Goal: Task Accomplishment & Management: Manage account settings

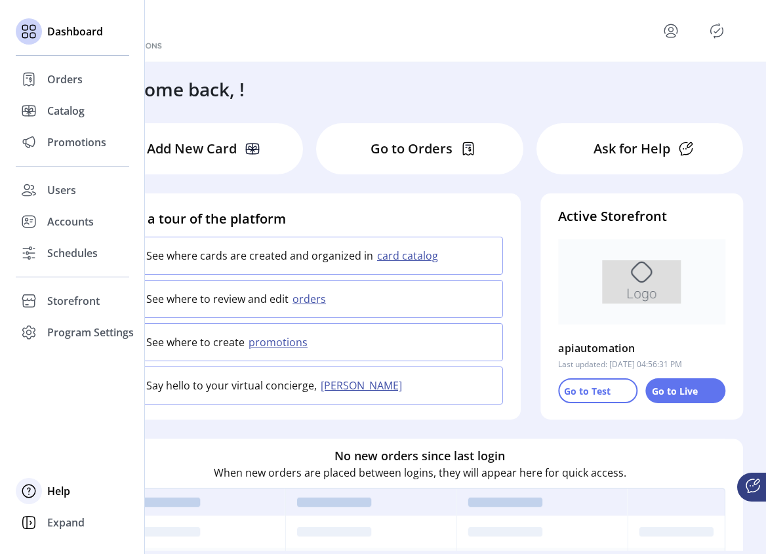
click at [54, 494] on span "Help" at bounding box center [58, 491] width 23 height 16
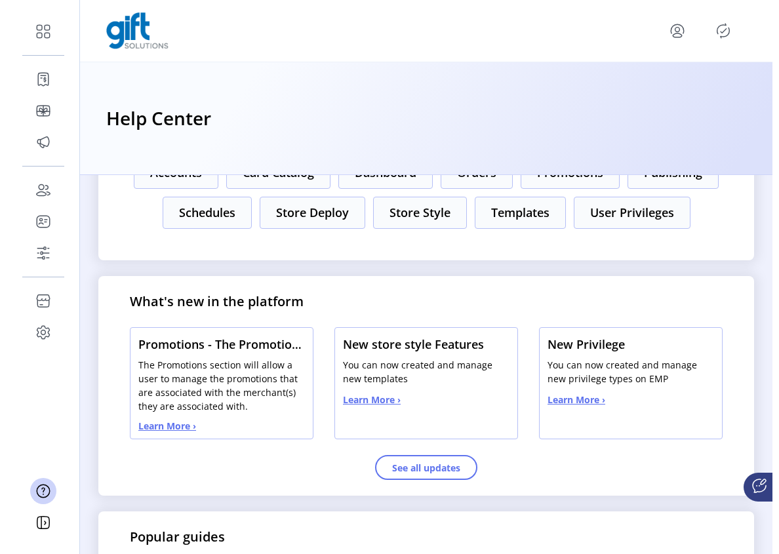
scroll to position [348, 0]
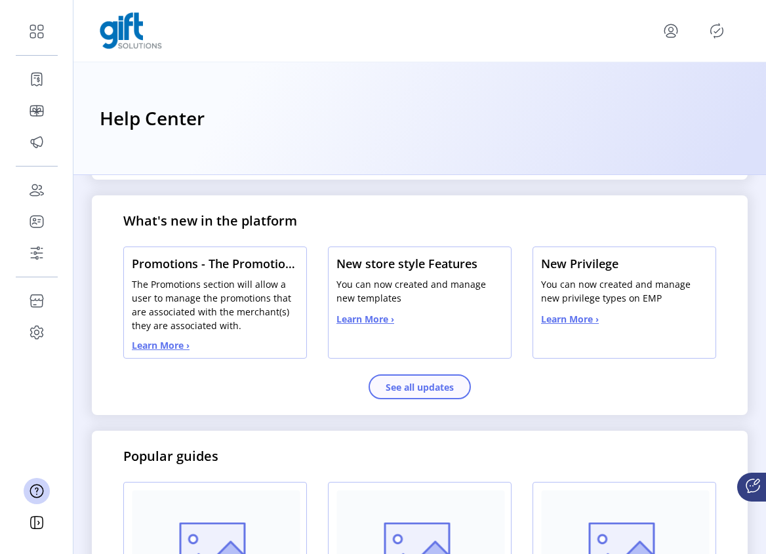
click at [423, 387] on button "See all updates" at bounding box center [419, 386] width 102 height 25
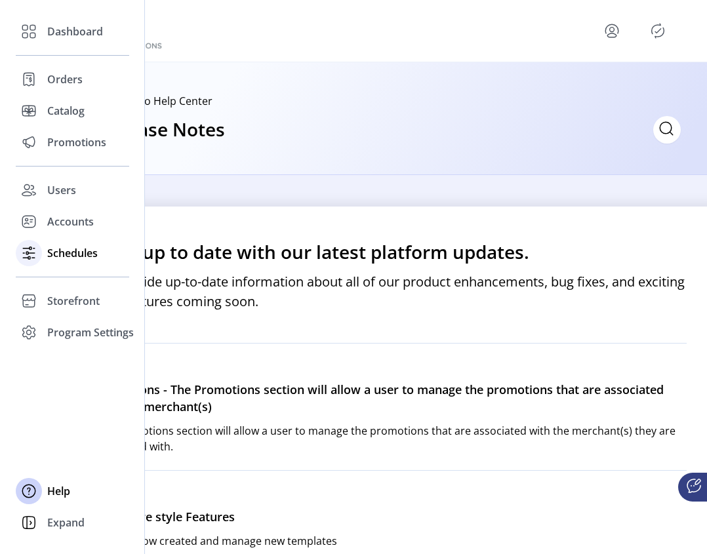
click at [39, 252] on div at bounding box center [29, 253] width 26 height 26
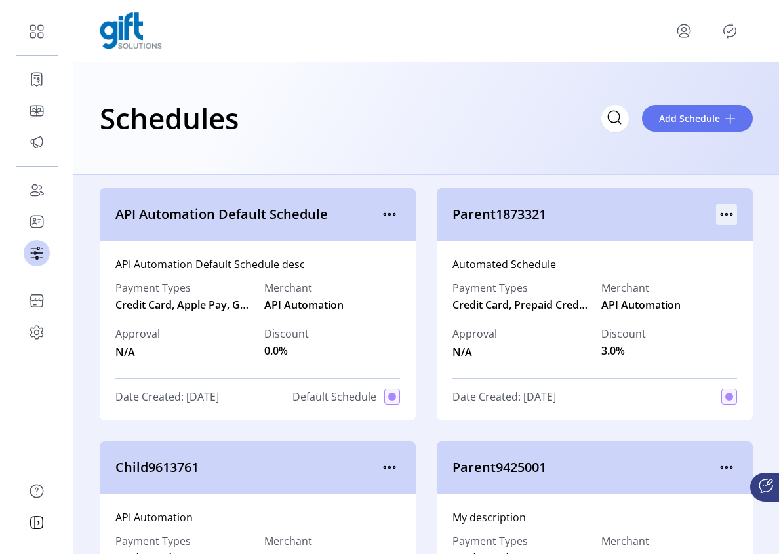
click at [724, 220] on icon "menu" at bounding box center [726, 214] width 21 height 21
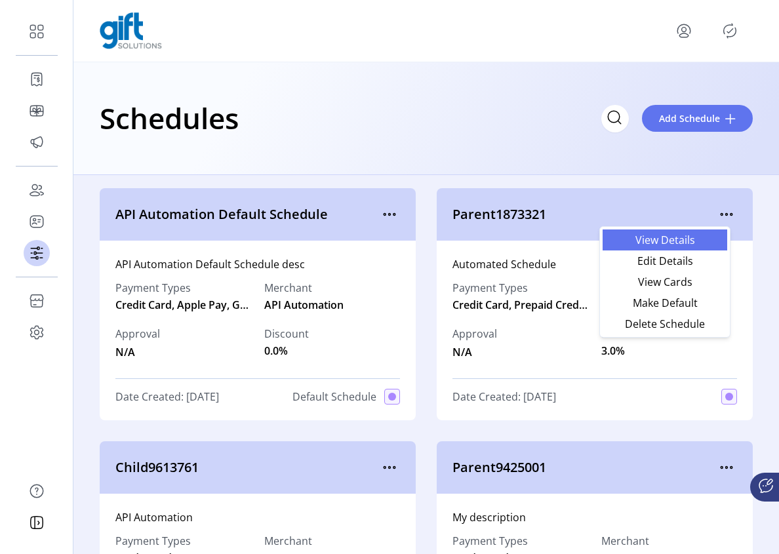
click at [699, 243] on span "View Details" at bounding box center [664, 240] width 109 height 10
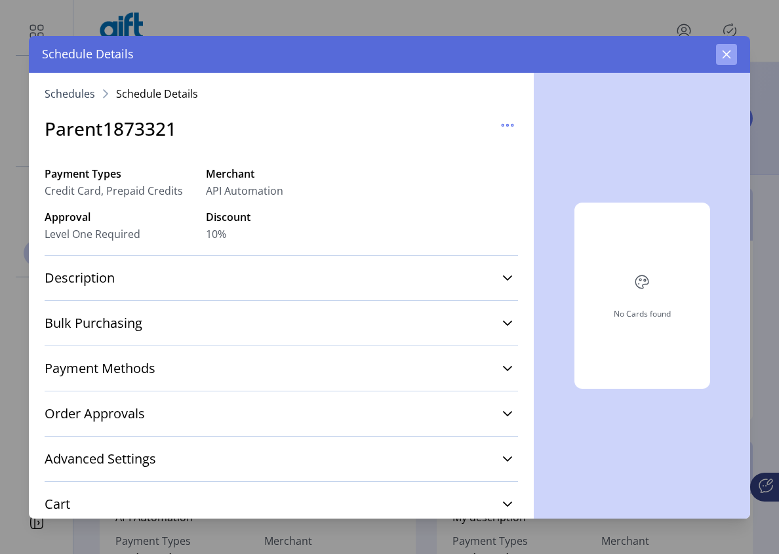
click at [722, 58] on icon "button" at bounding box center [726, 54] width 9 height 9
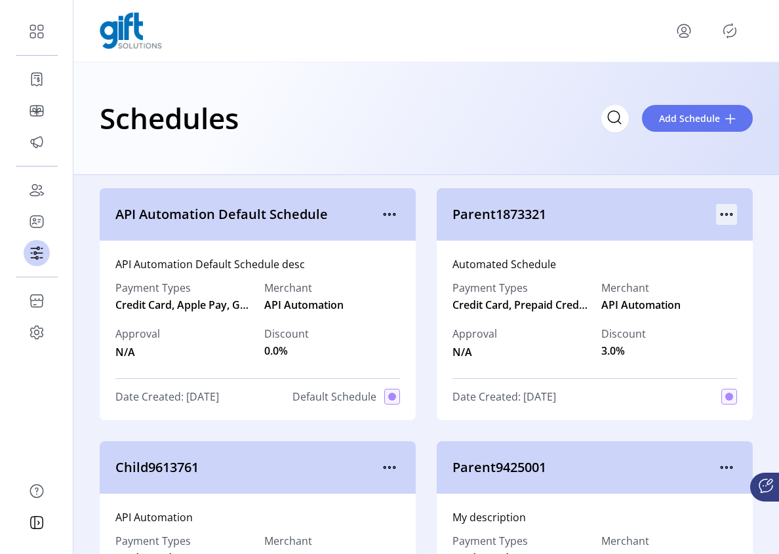
click at [716, 214] on icon "menu" at bounding box center [726, 214] width 21 height 21
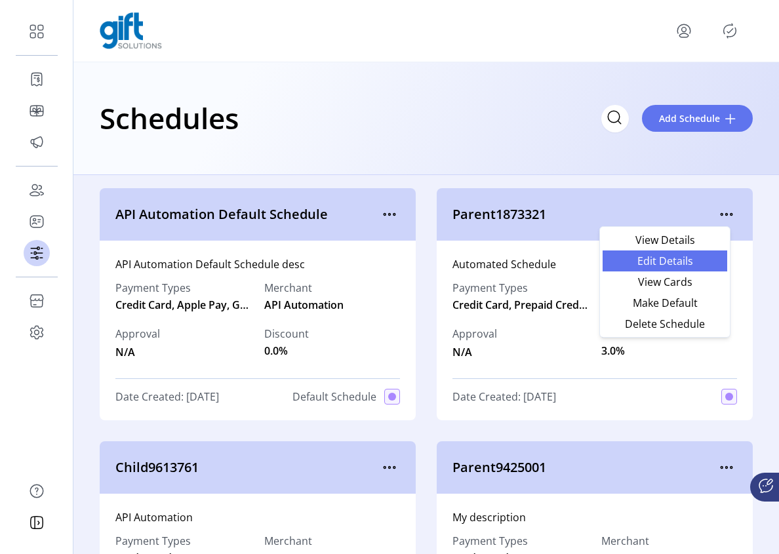
click at [669, 260] on span "Edit Details" at bounding box center [664, 261] width 109 height 10
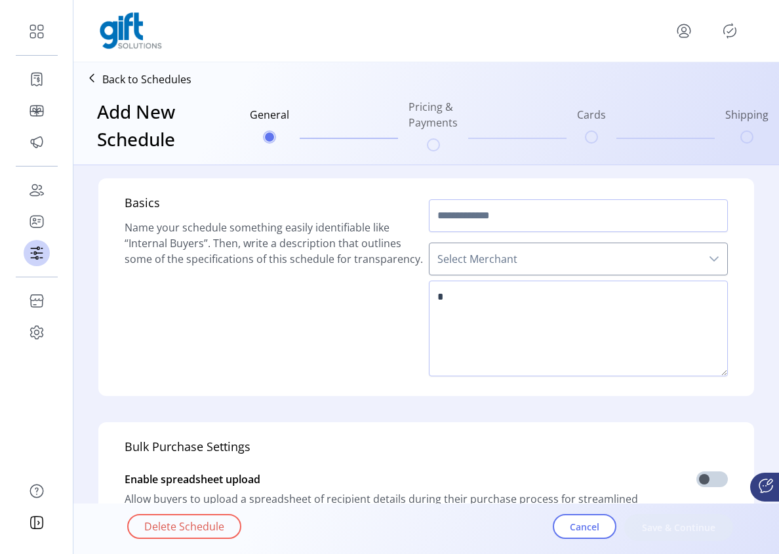
type input "**********"
type textarea "**********"
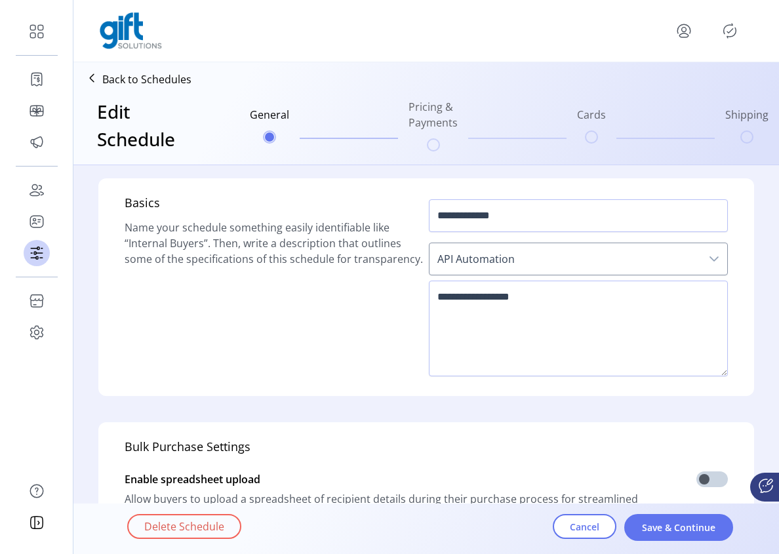
click at [142, 83] on p "Back to Schedules" at bounding box center [146, 79] width 89 height 16
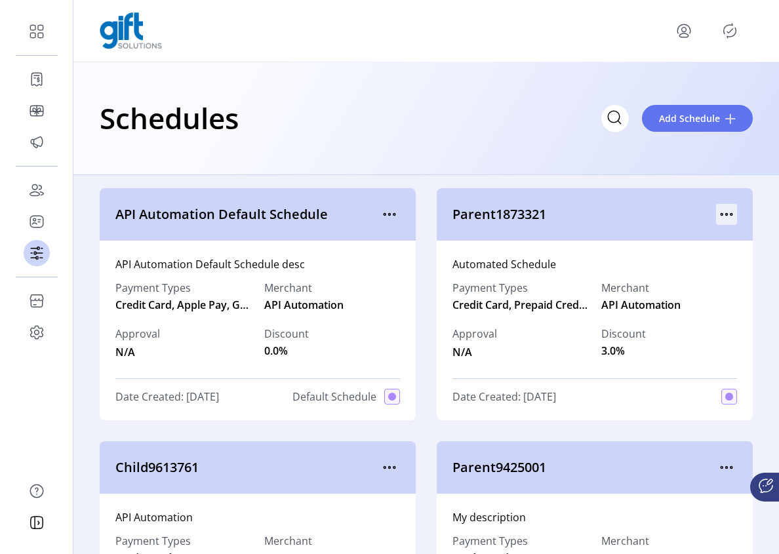
click at [723, 216] on icon "menu" at bounding box center [726, 214] width 21 height 21
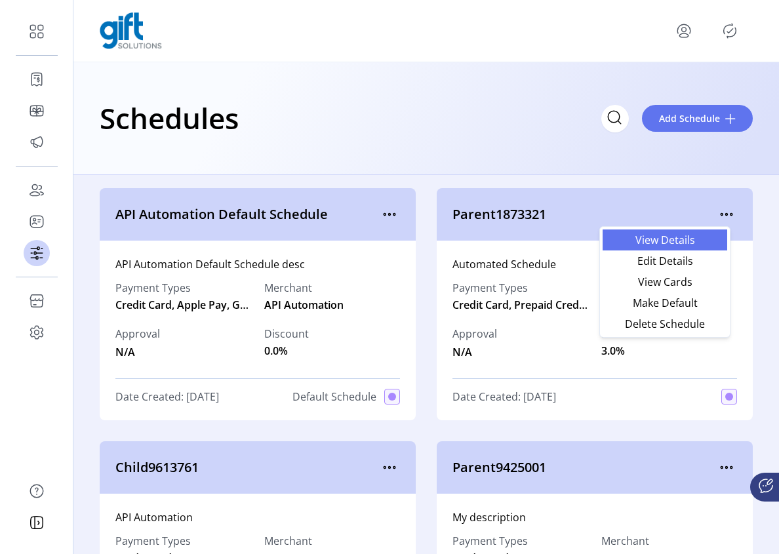
click at [682, 240] on span "View Details" at bounding box center [664, 240] width 109 height 10
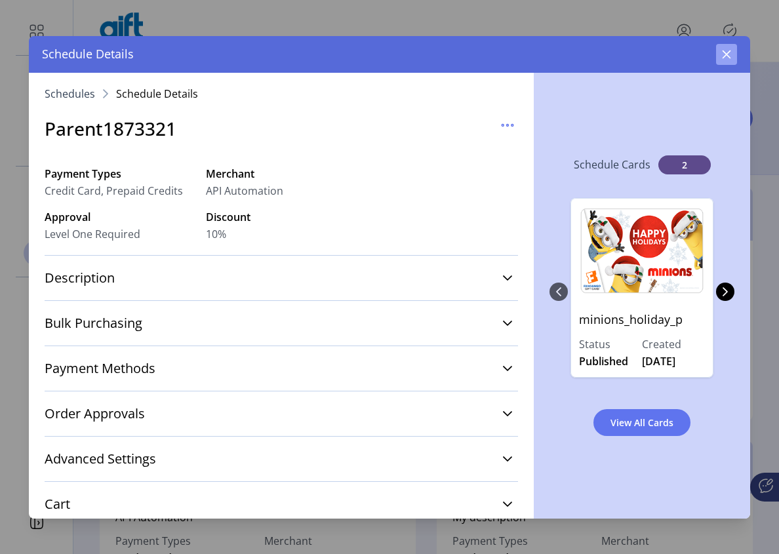
click at [732, 57] on button "button" at bounding box center [726, 54] width 21 height 21
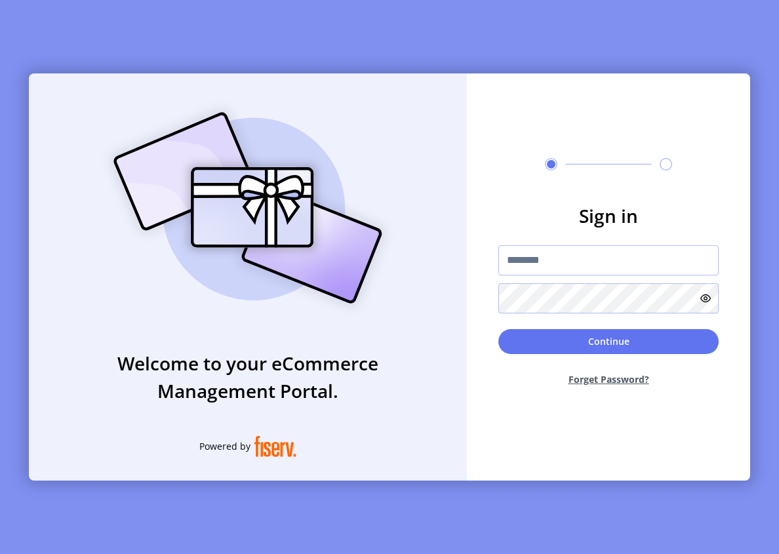
type input "**********"
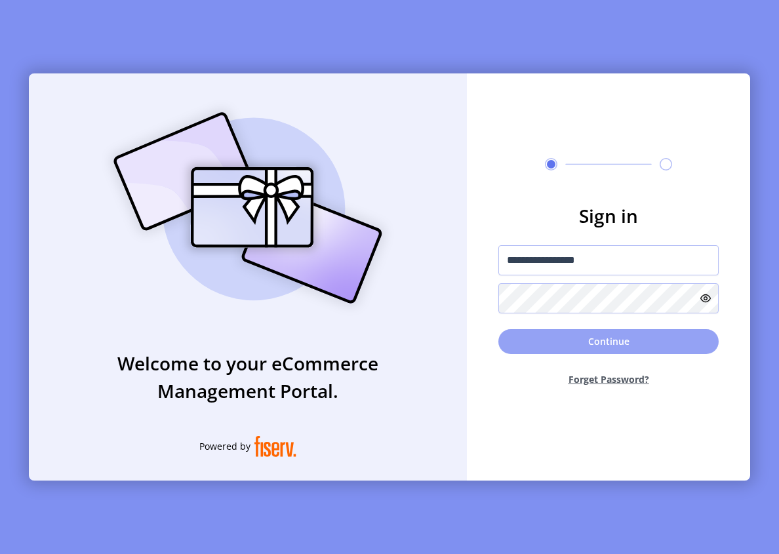
click at [620, 341] on button "Continue" at bounding box center [608, 341] width 220 height 25
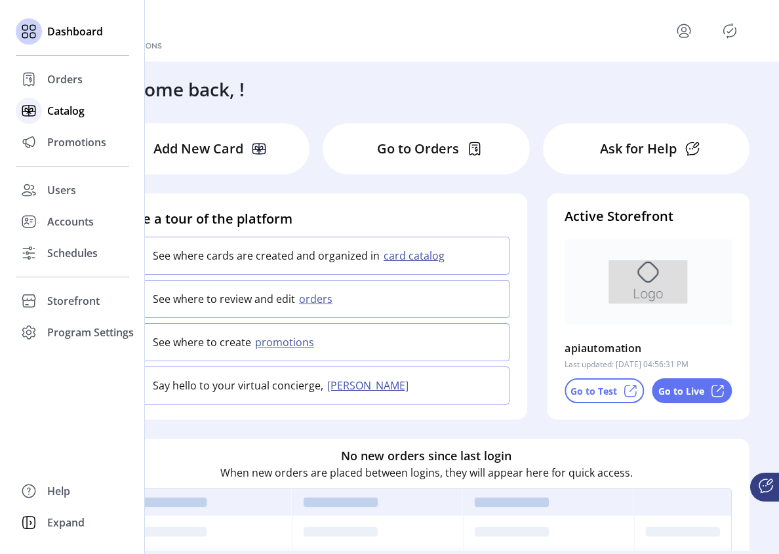
click at [68, 110] on span "Catalog" at bounding box center [65, 111] width 37 height 16
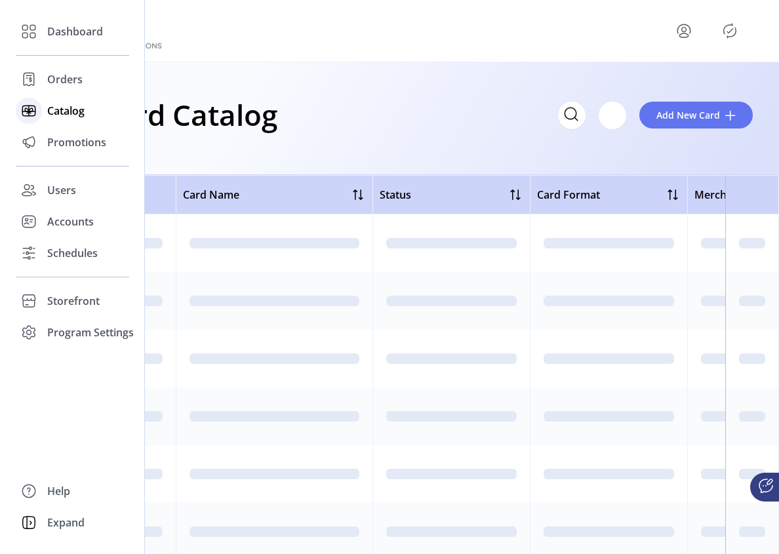
click at [40, 109] on div at bounding box center [29, 111] width 26 height 26
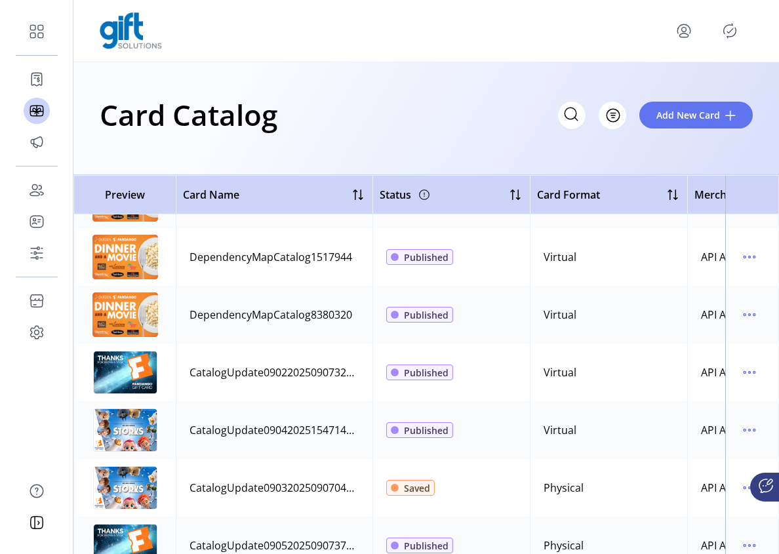
scroll to position [181, 0]
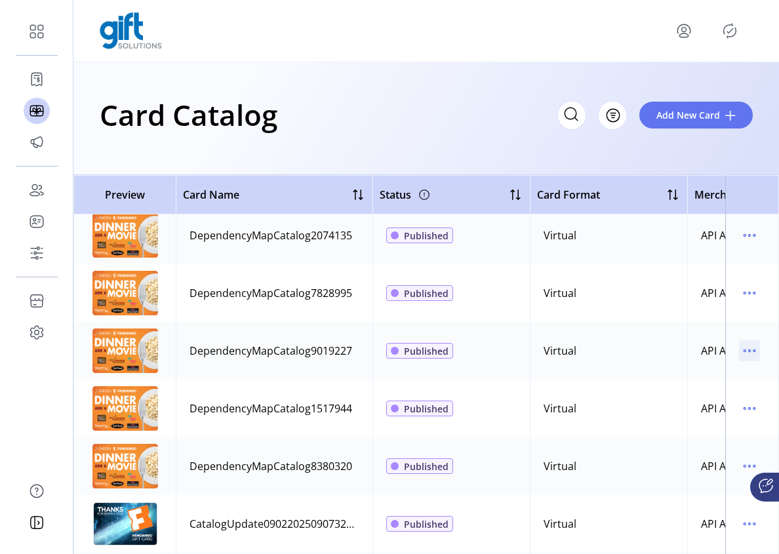
click at [751, 353] on icon "menu" at bounding box center [749, 350] width 21 height 21
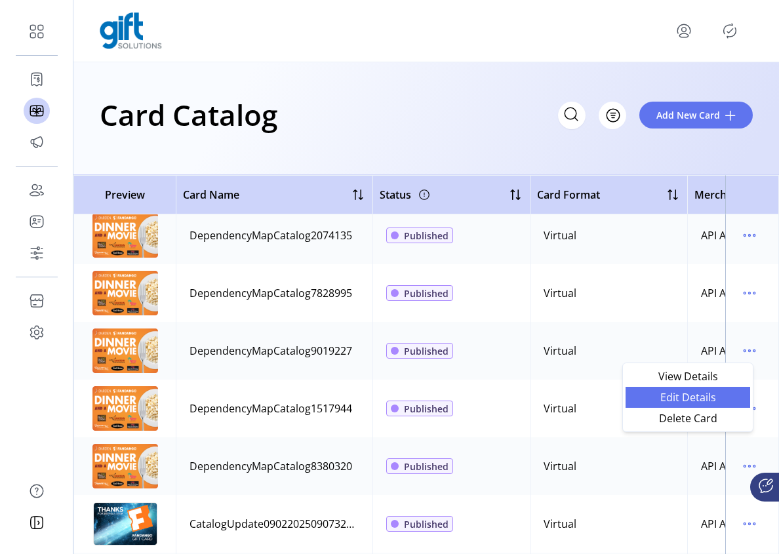
click at [701, 399] on span "Edit Details" at bounding box center [687, 397] width 109 height 10
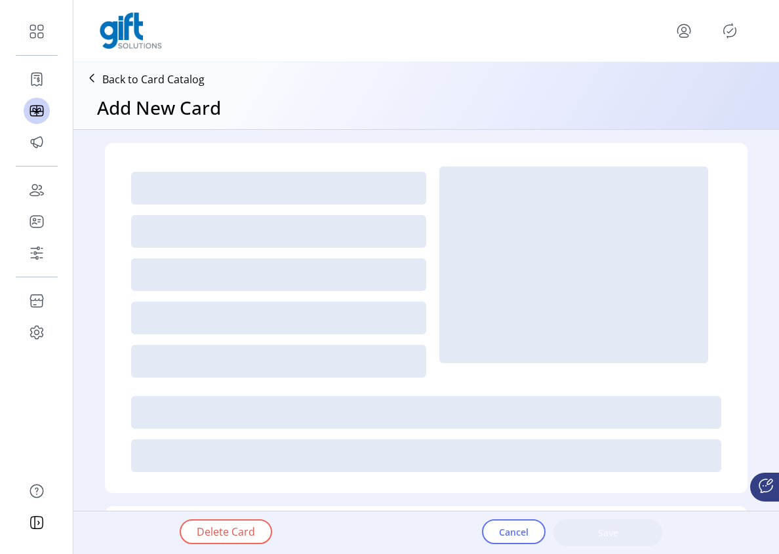
type textarea "**********"
type input "*"
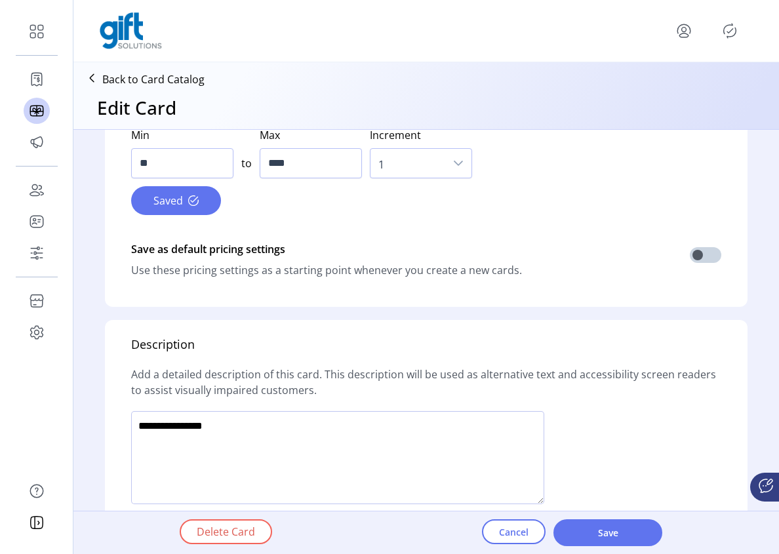
scroll to position [992, 0]
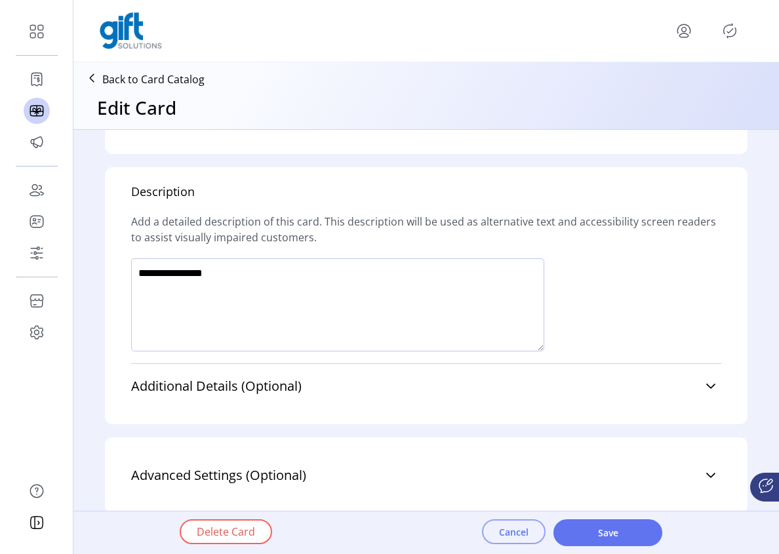
click at [517, 539] on button "Cancel" at bounding box center [514, 531] width 64 height 25
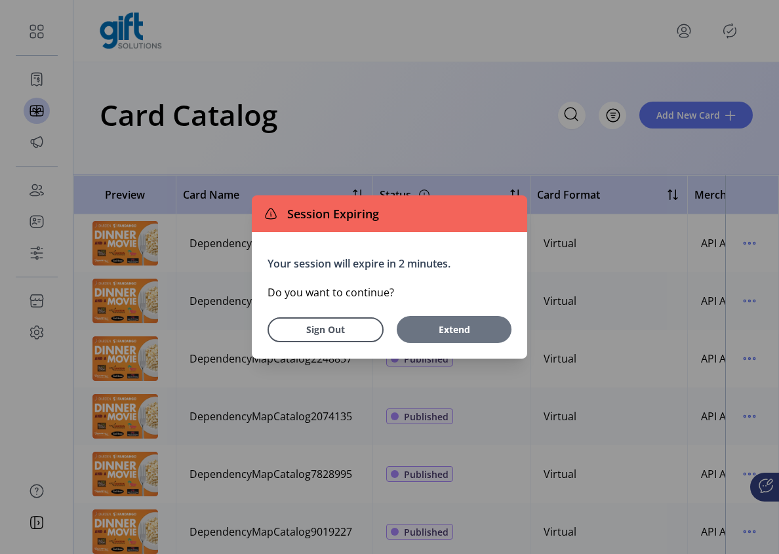
click at [458, 321] on button "Extend" at bounding box center [454, 329] width 115 height 27
click at [455, 333] on span "Extend" at bounding box center [454, 330] width 102 height 14
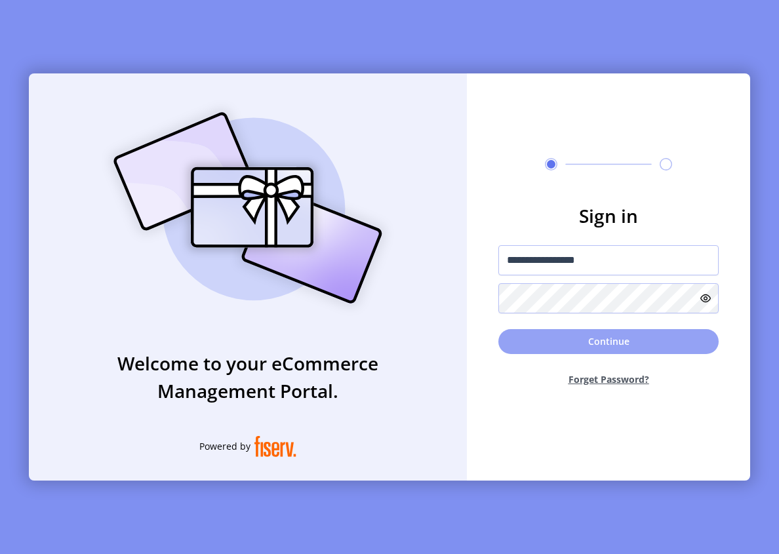
click at [588, 336] on button "Continue" at bounding box center [608, 341] width 220 height 25
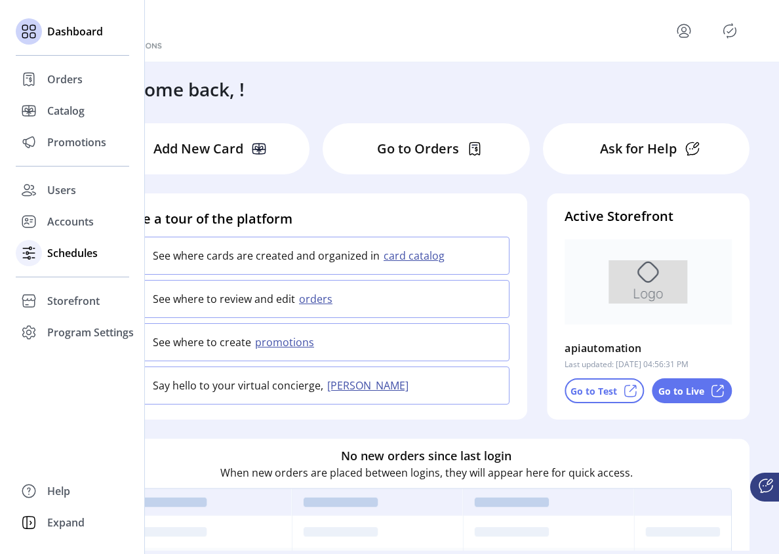
click at [54, 256] on span "Schedules" at bounding box center [72, 253] width 50 height 16
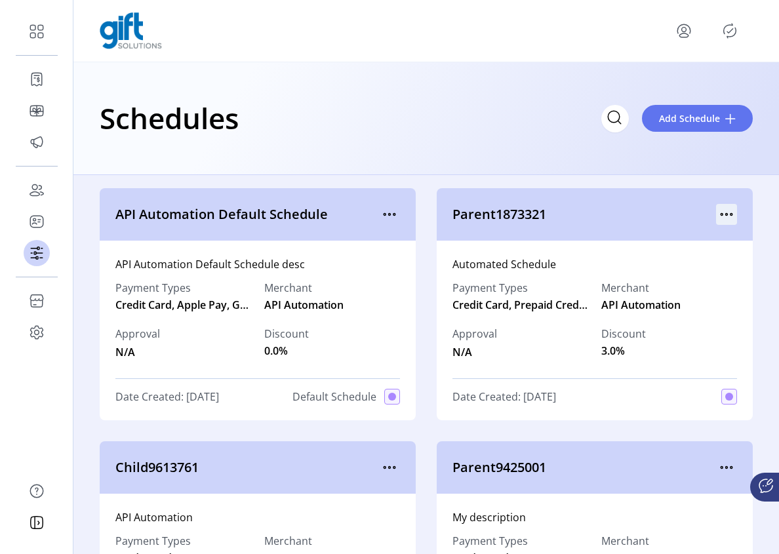
click at [722, 210] on icon "menu" at bounding box center [726, 214] width 21 height 21
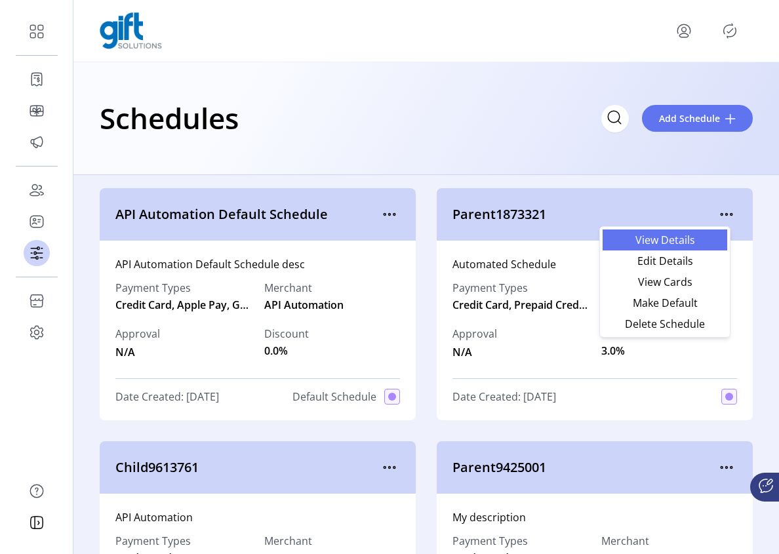
click at [657, 240] on span "View Details" at bounding box center [664, 240] width 109 height 10
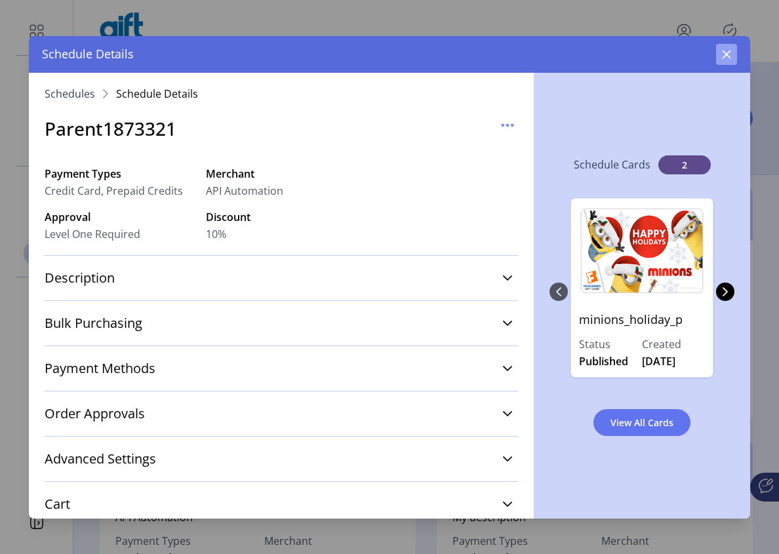
click at [726, 54] on icon "button" at bounding box center [726, 54] width 9 height 9
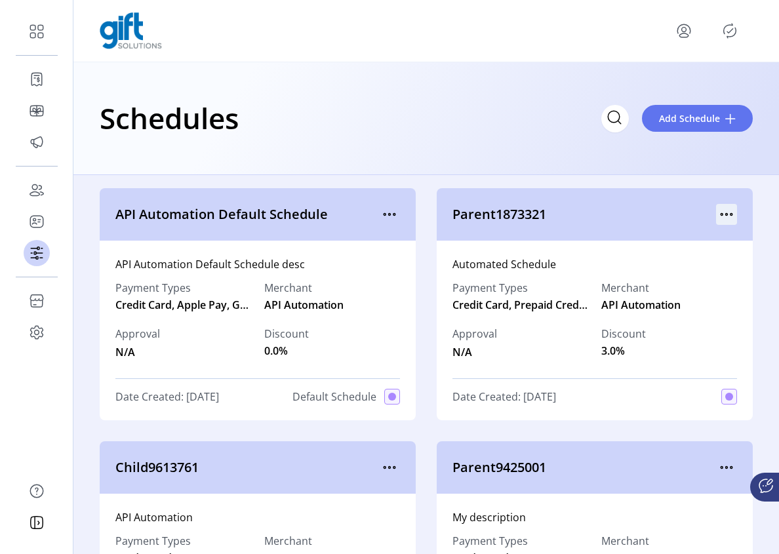
click at [722, 219] on icon "menu" at bounding box center [726, 214] width 21 height 21
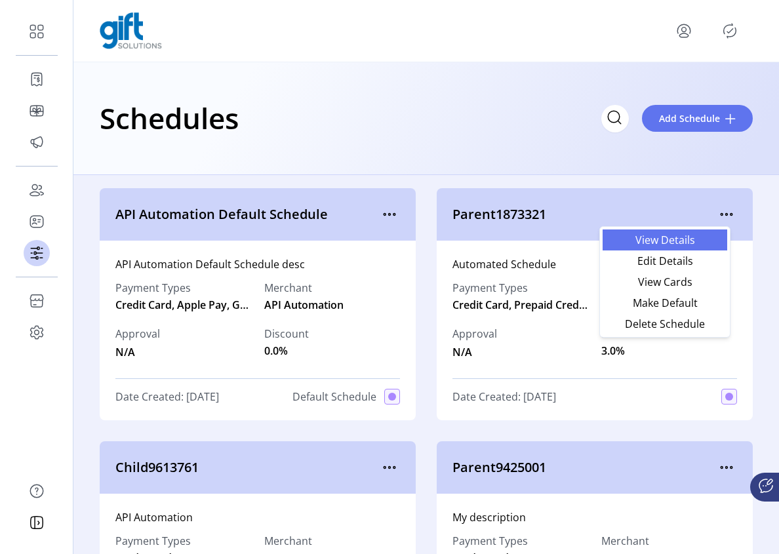
click at [684, 243] on span "View Details" at bounding box center [664, 240] width 109 height 10
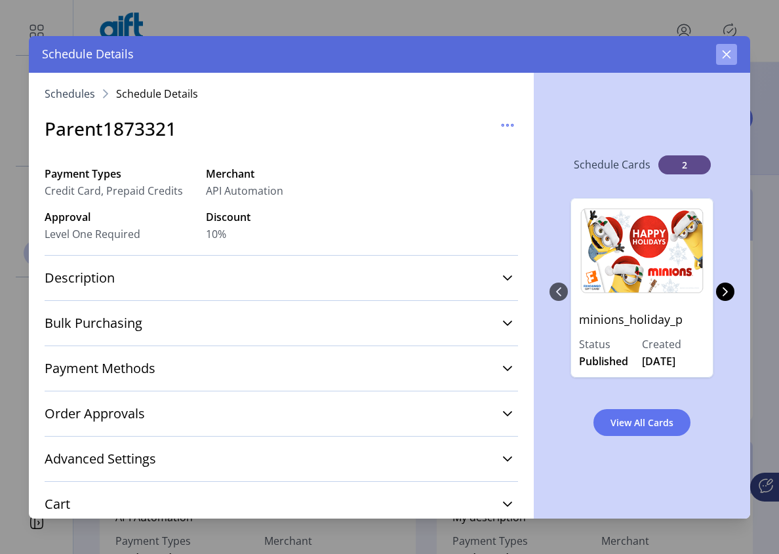
click at [726, 55] on icon "button" at bounding box center [726, 54] width 10 height 10
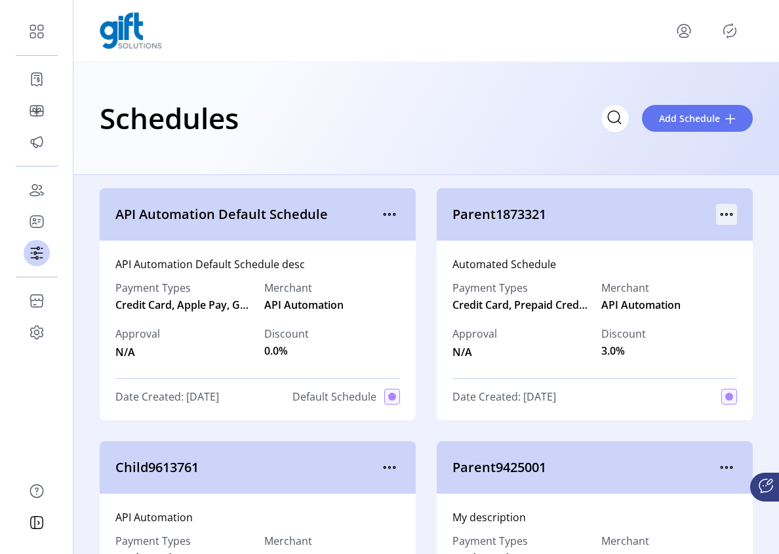
click at [725, 213] on icon "menu" at bounding box center [726, 214] width 21 height 21
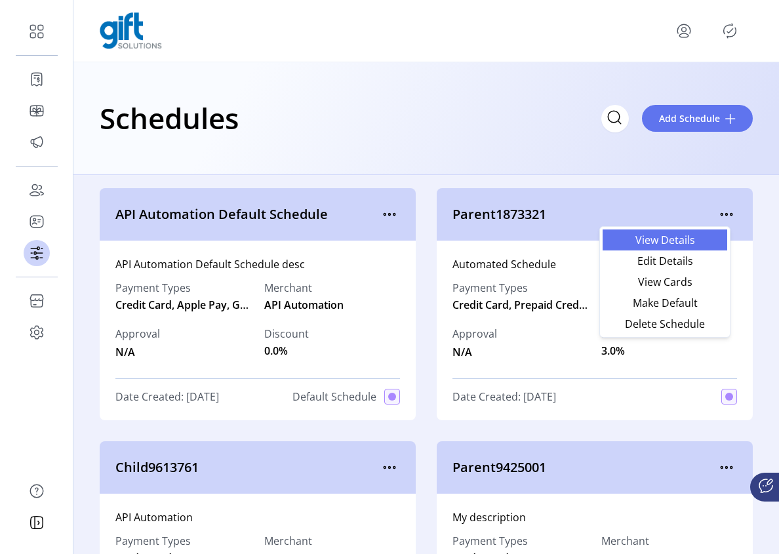
click at [662, 240] on span "View Details" at bounding box center [664, 240] width 109 height 10
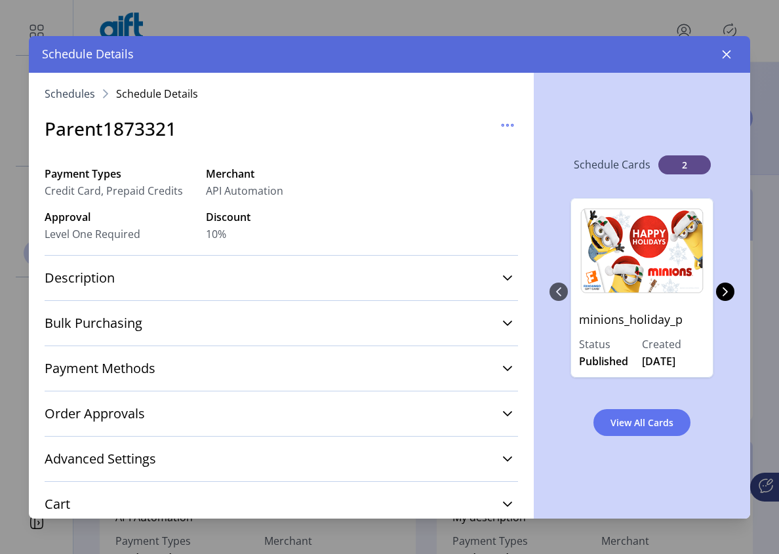
drag, startPoint x: 726, startPoint y: 54, endPoint x: 690, endPoint y: 116, distance: 72.0
click at [726, 54] on icon "button" at bounding box center [726, 54] width 9 height 9
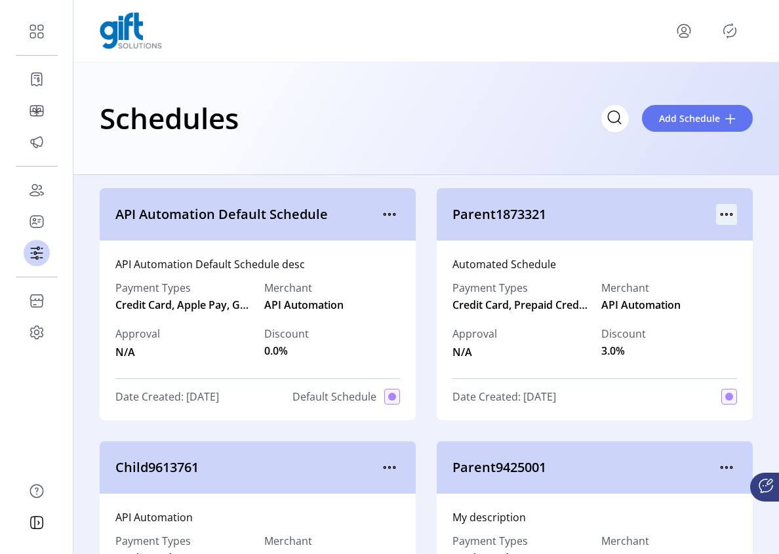
click at [725, 212] on icon "menu" at bounding box center [726, 214] width 21 height 21
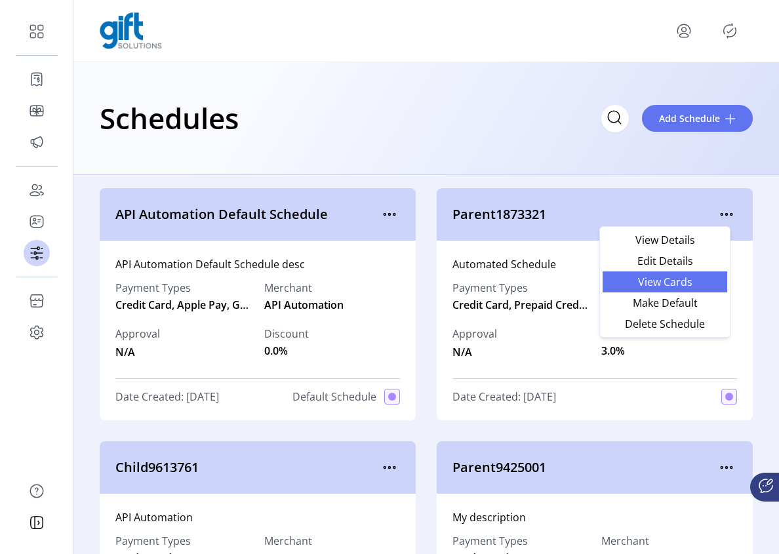
click at [675, 283] on span "View Cards" at bounding box center [664, 282] width 109 height 10
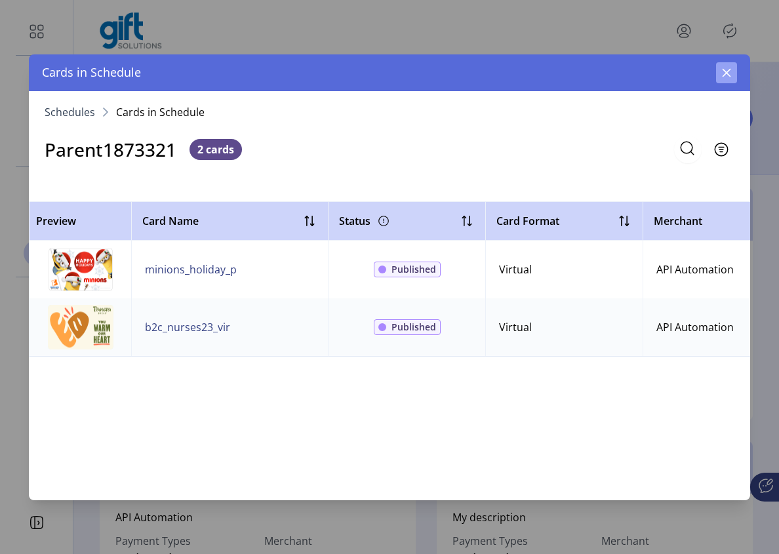
click at [724, 75] on icon "button" at bounding box center [726, 72] width 9 height 9
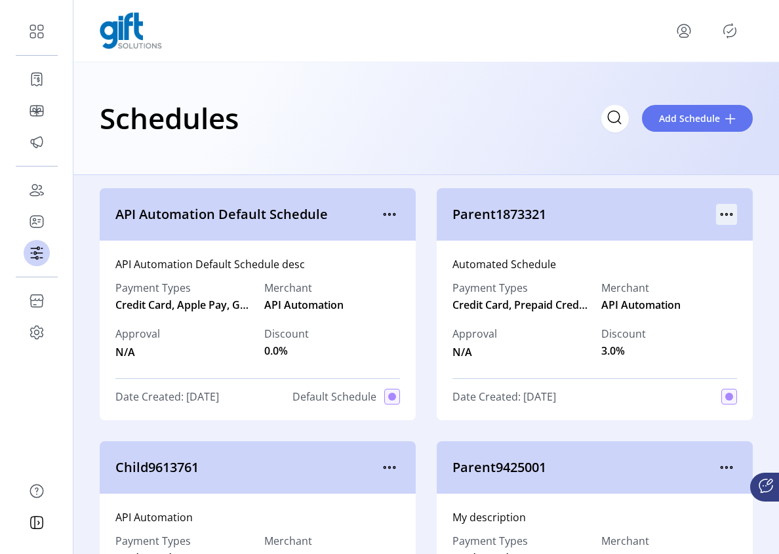
click at [726, 214] on icon "menu" at bounding box center [727, 215] width 2 height 2
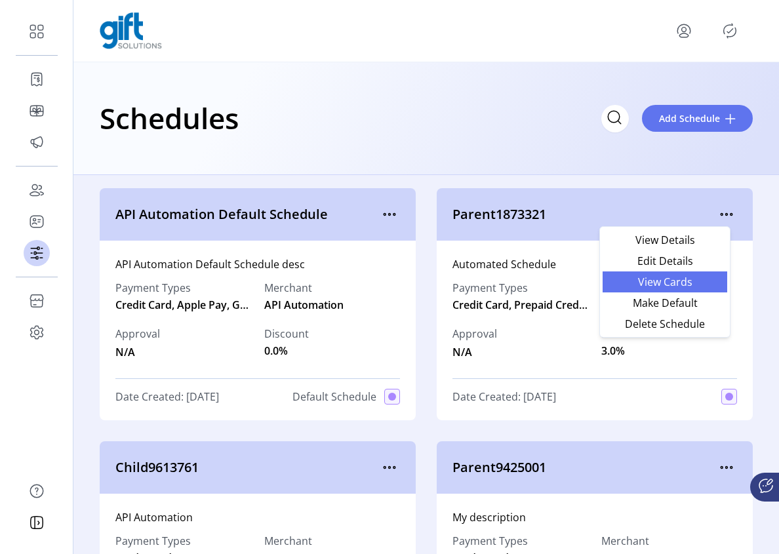
click at [667, 281] on span "View Cards" at bounding box center [664, 282] width 109 height 10
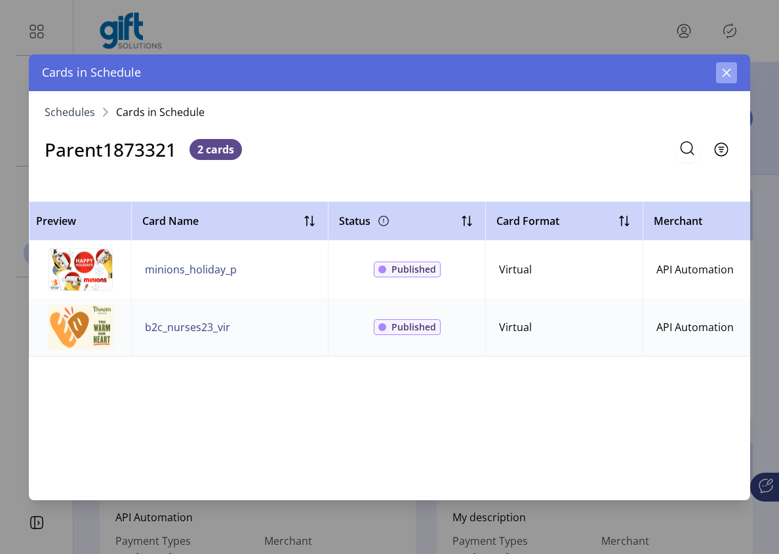
click at [728, 73] on icon "button" at bounding box center [726, 73] width 10 height 10
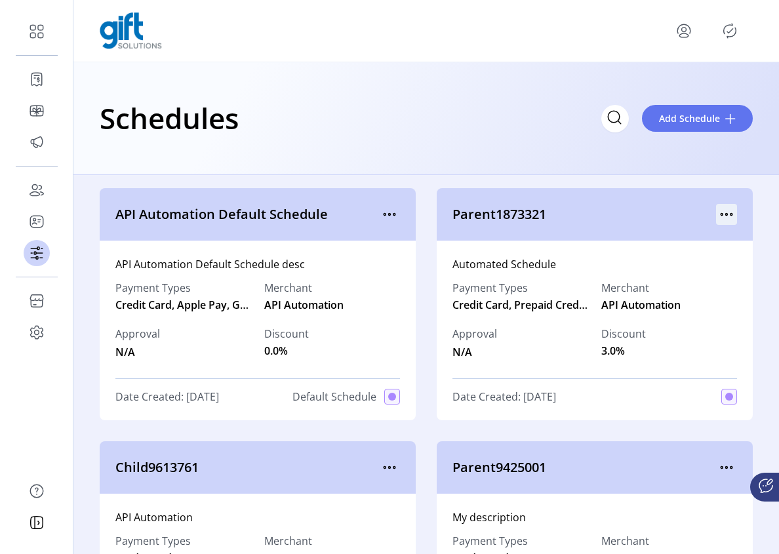
click at [721, 218] on icon "menu" at bounding box center [726, 214] width 21 height 21
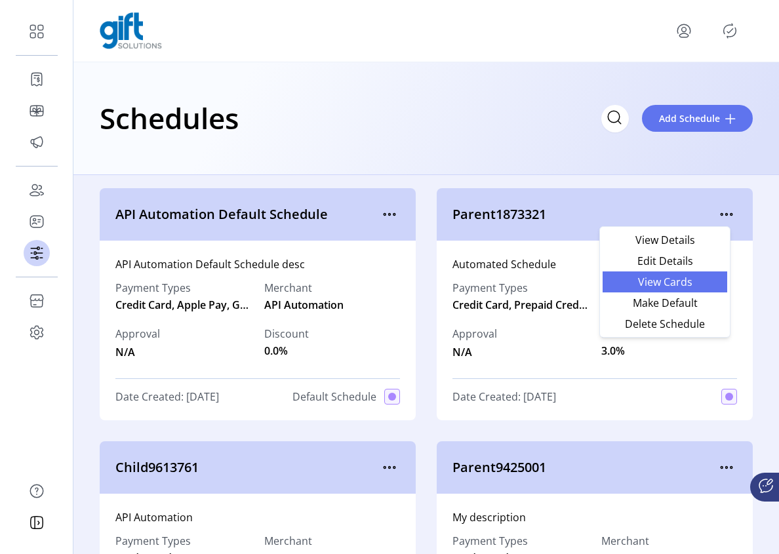
click at [679, 286] on span "View Cards" at bounding box center [664, 282] width 109 height 10
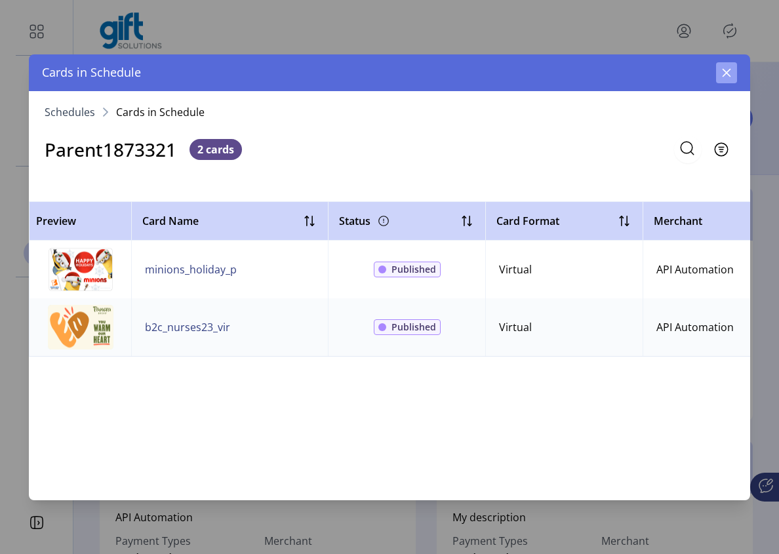
click at [726, 75] on icon "button" at bounding box center [726, 73] width 10 height 10
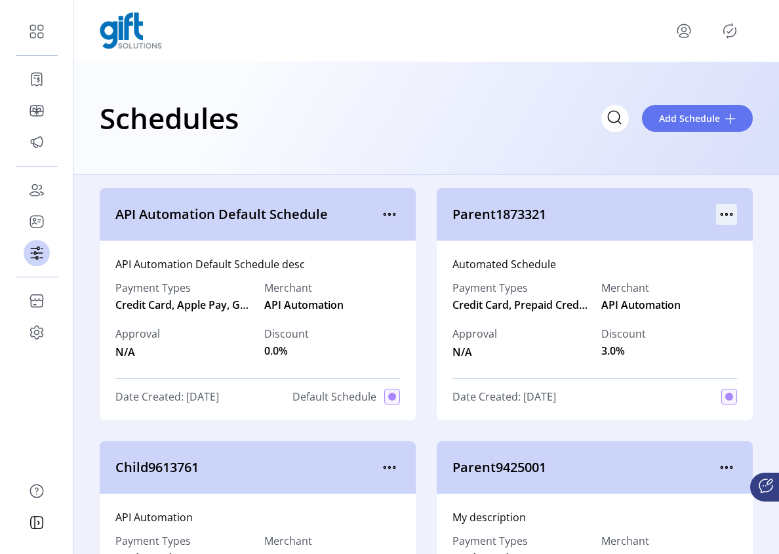
click at [720, 216] on icon "menu" at bounding box center [726, 214] width 21 height 21
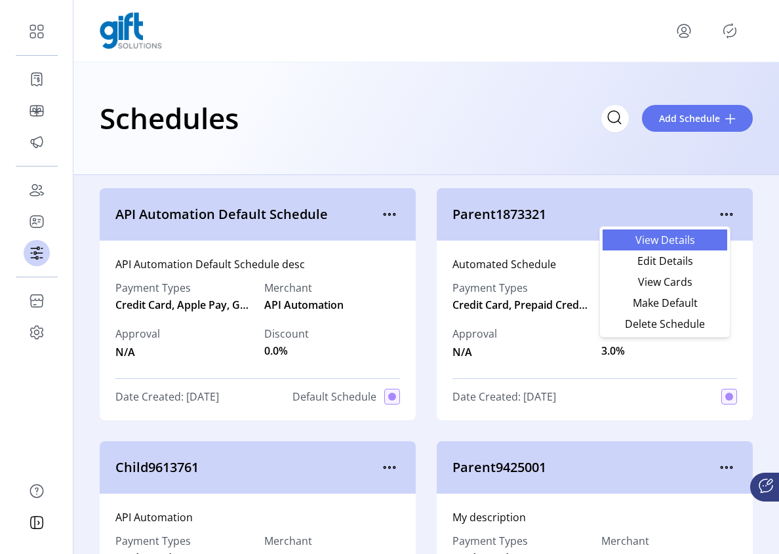
click at [676, 242] on span "View Details" at bounding box center [664, 240] width 109 height 10
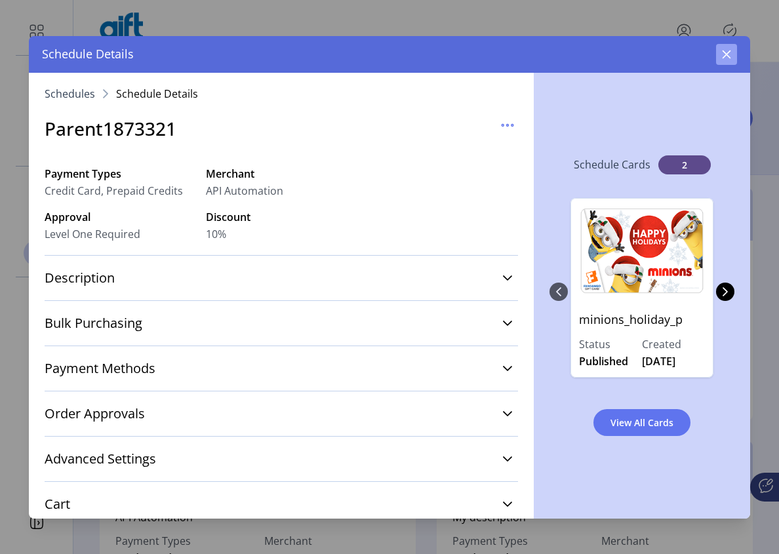
click at [730, 53] on icon "button" at bounding box center [726, 54] width 10 height 10
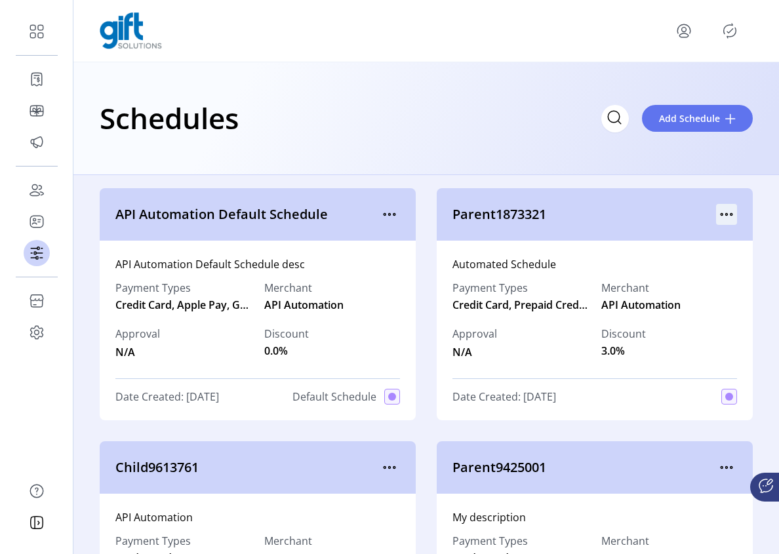
click at [716, 217] on icon "menu" at bounding box center [726, 214] width 21 height 21
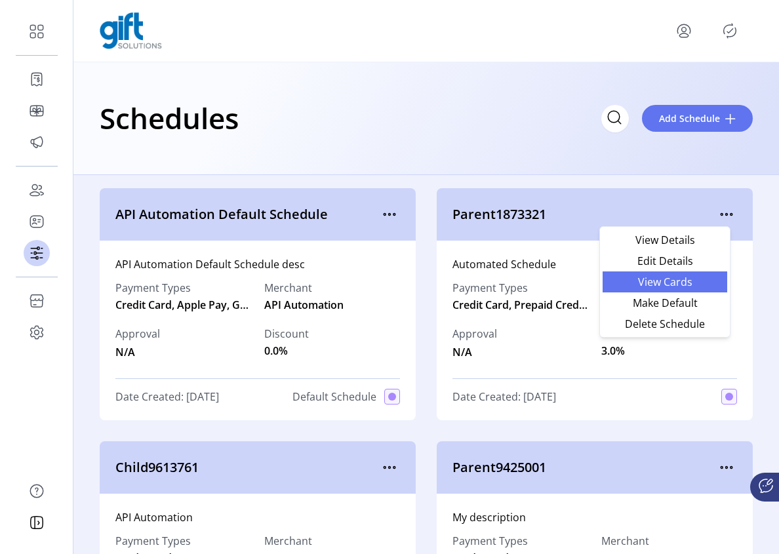
click at [676, 283] on span "View Cards" at bounding box center [664, 282] width 109 height 10
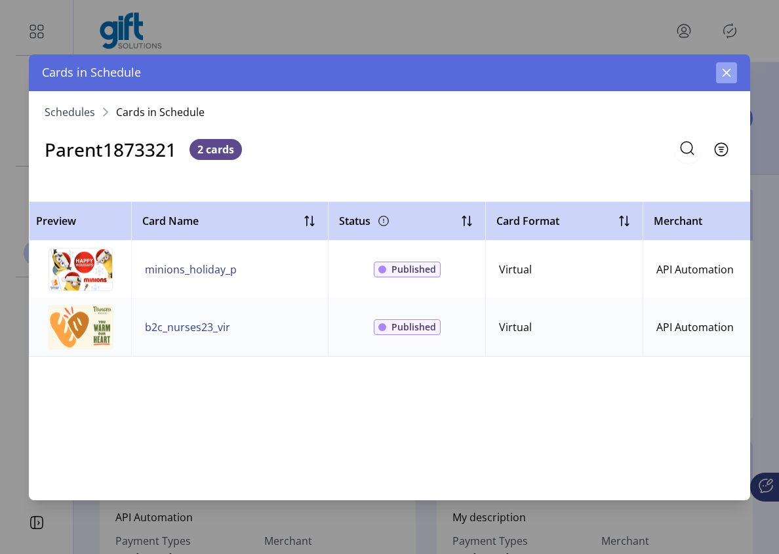
click at [725, 76] on icon "button" at bounding box center [726, 73] width 10 height 10
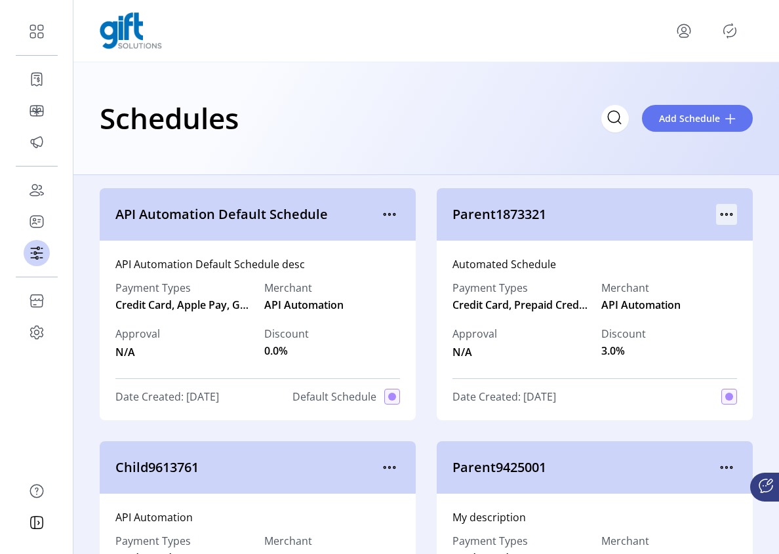
click at [720, 217] on icon "menu" at bounding box center [726, 214] width 21 height 21
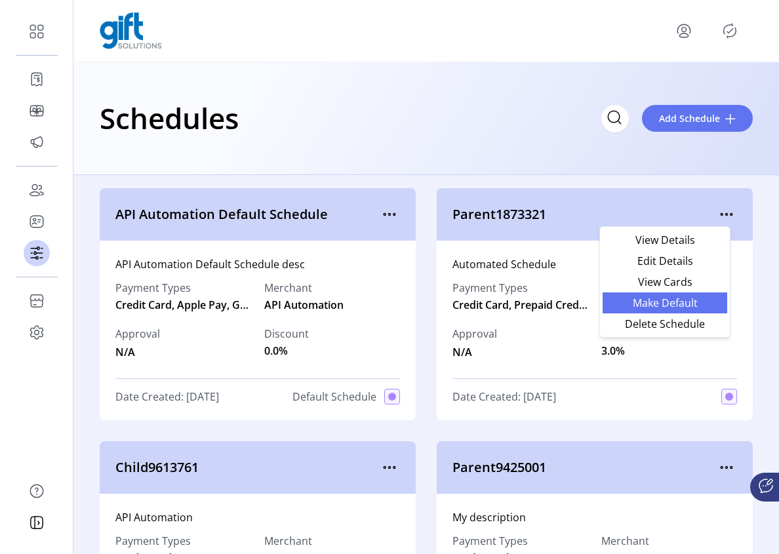
click at [684, 300] on span "Make Default" at bounding box center [664, 303] width 109 height 10
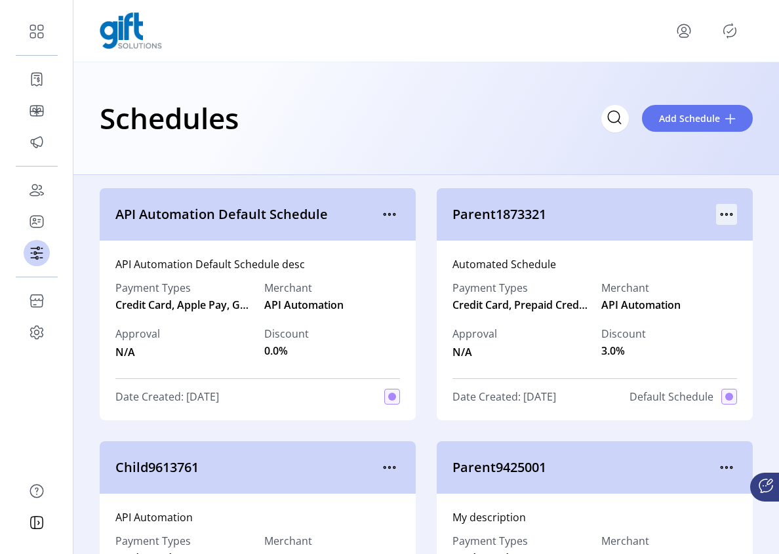
click at [721, 214] on icon "menu" at bounding box center [726, 214] width 21 height 21
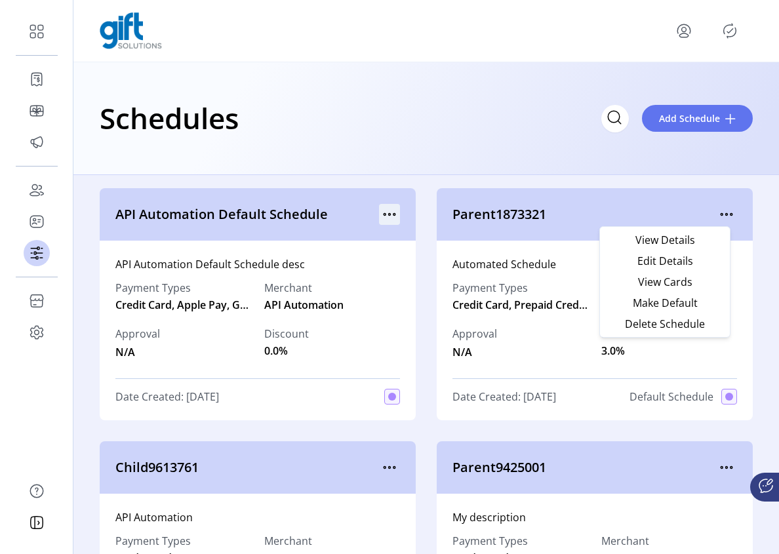
click at [388, 210] on icon "menu" at bounding box center [389, 214] width 21 height 21
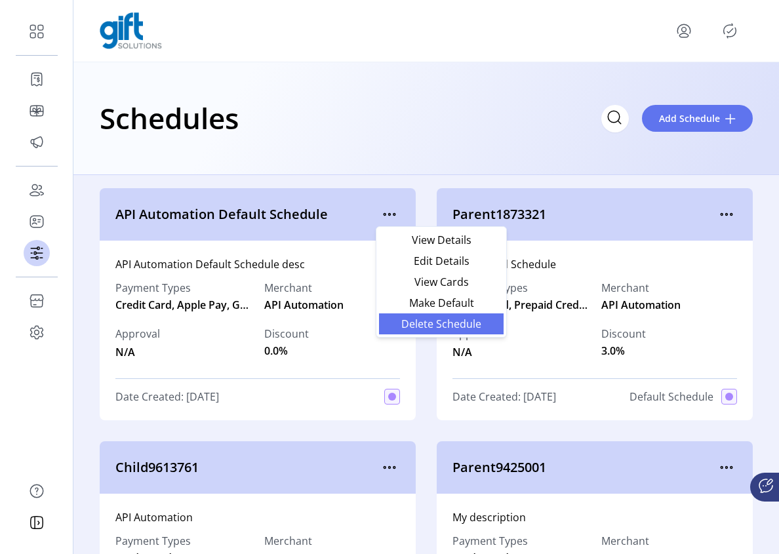
click at [475, 325] on span "Delete Schedule" at bounding box center [441, 324] width 109 height 10
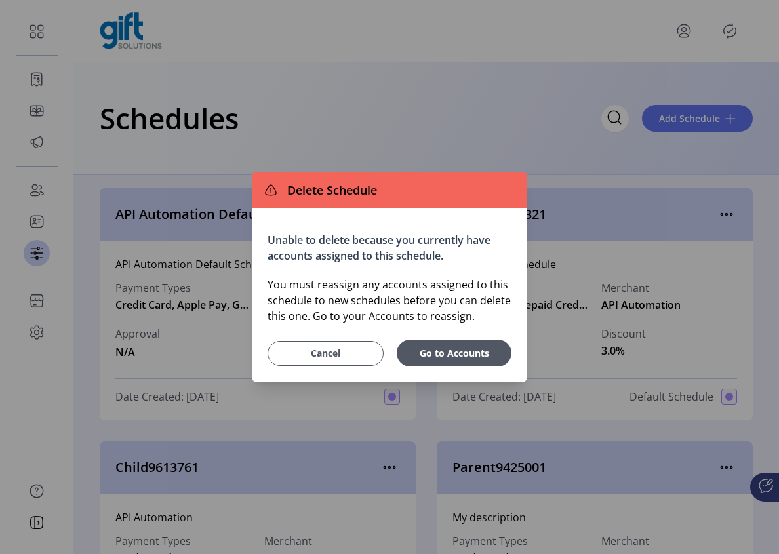
click at [335, 353] on span "Cancel" at bounding box center [325, 353] width 83 height 14
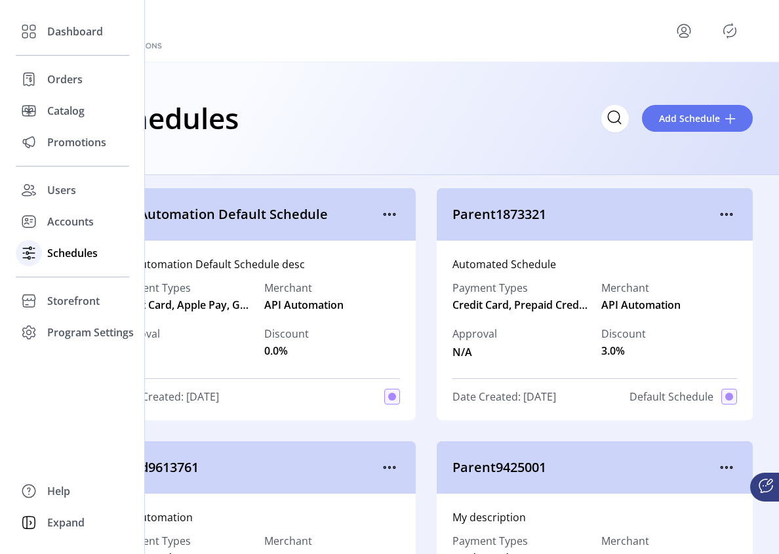
click at [41, 239] on div at bounding box center [29, 252] width 26 height 31
click at [52, 229] on span "Accounts" at bounding box center [70, 222] width 47 height 16
click at [48, 216] on span "Accounts" at bounding box center [70, 222] width 47 height 16
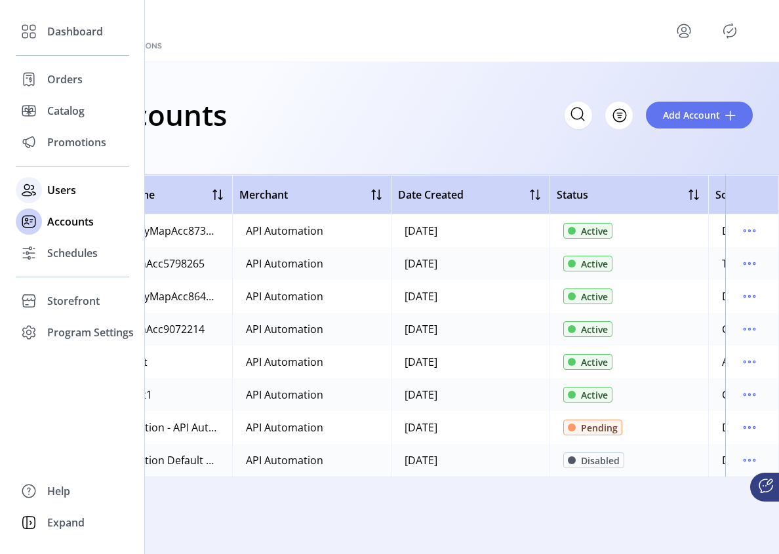
click at [46, 190] on div "Users" at bounding box center [72, 189] width 113 height 31
click at [64, 190] on span "Users" at bounding box center [61, 190] width 29 height 16
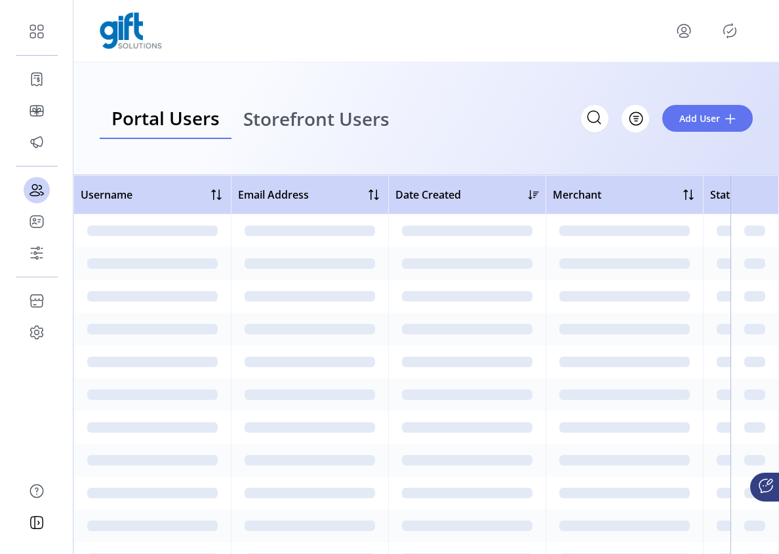
click at [294, 123] on span "Storefront Users" at bounding box center [316, 118] width 146 height 18
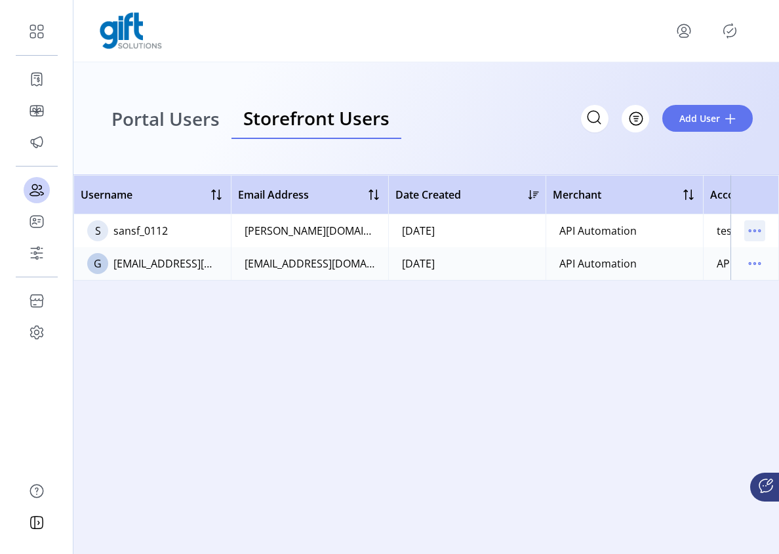
click at [756, 231] on icon "menu" at bounding box center [754, 230] width 21 height 21
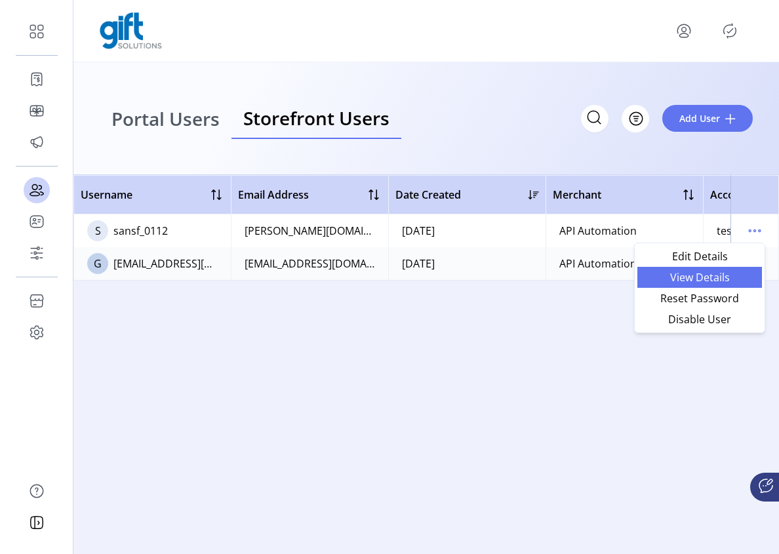
click at [711, 277] on span "View Details" at bounding box center [699, 277] width 109 height 10
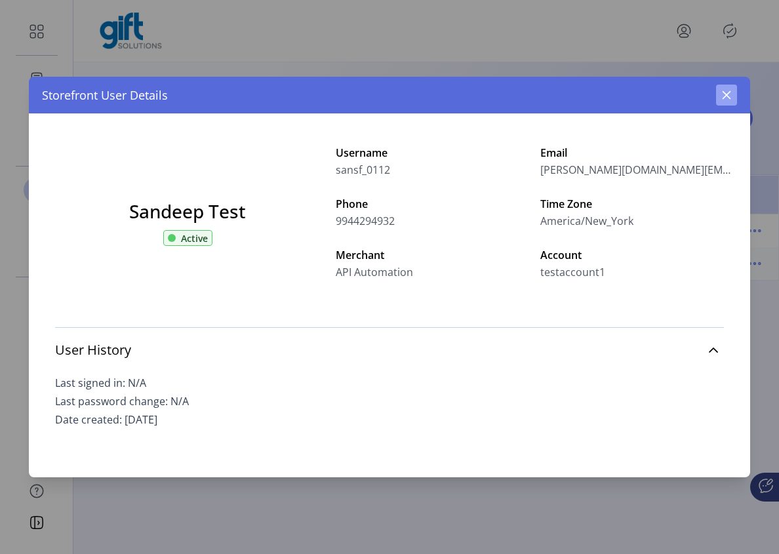
click at [724, 96] on icon "button" at bounding box center [726, 95] width 9 height 9
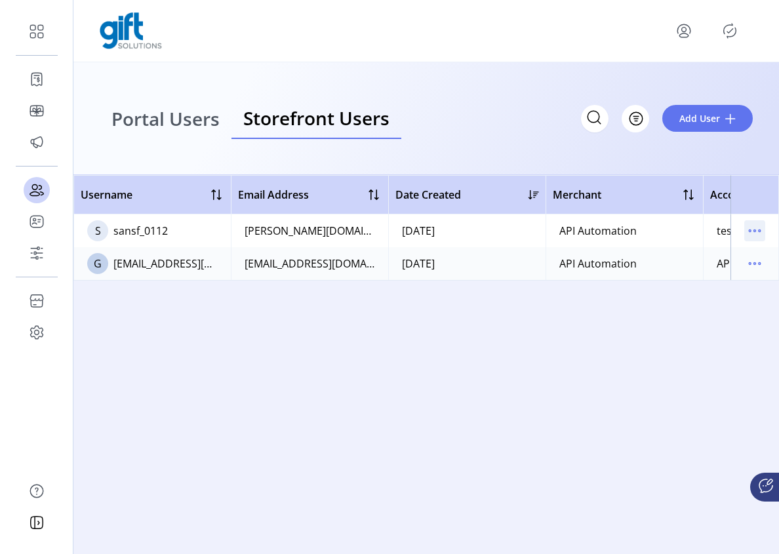
click at [755, 241] on td at bounding box center [754, 230] width 49 height 33
click at [753, 233] on icon "menu" at bounding box center [754, 230] width 21 height 21
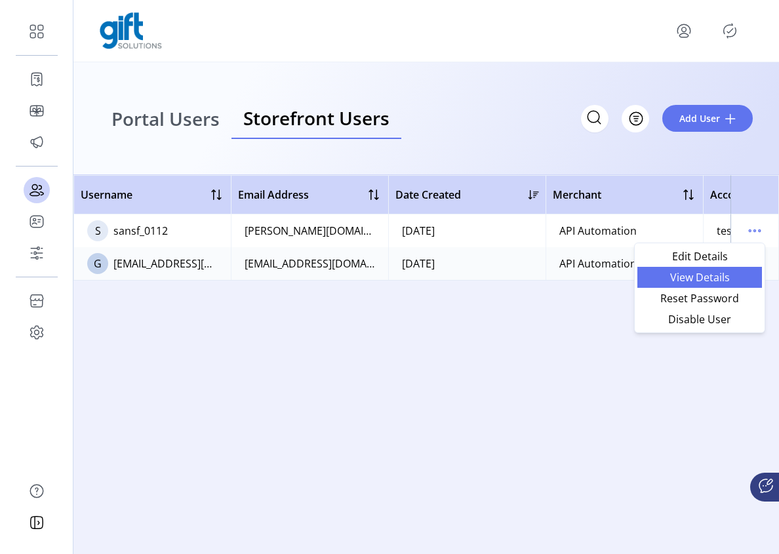
click at [718, 281] on span "View Details" at bounding box center [699, 277] width 109 height 10
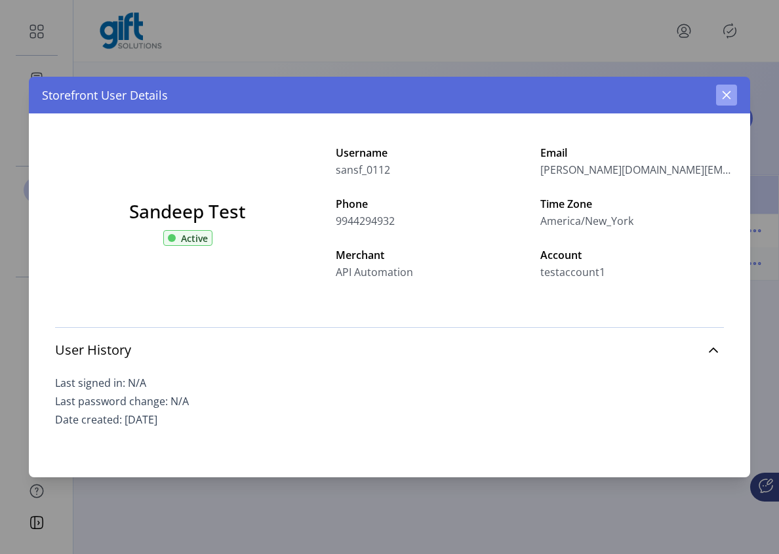
click at [726, 90] on icon "button" at bounding box center [726, 95] width 10 height 10
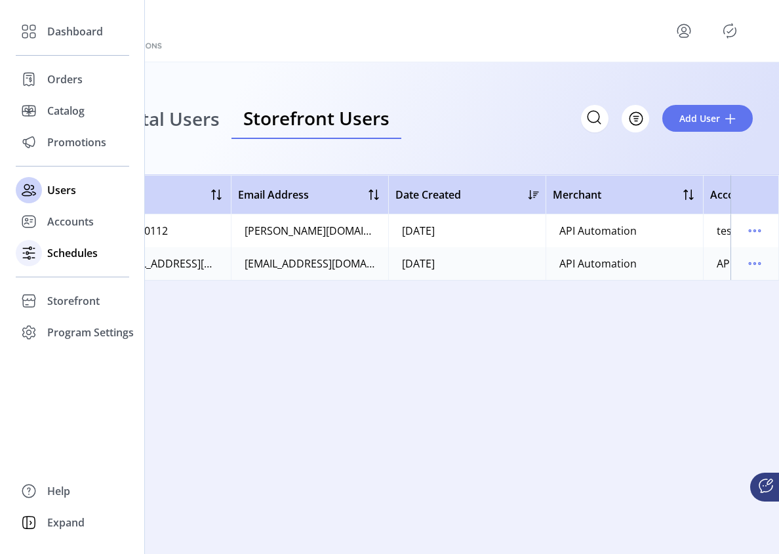
click at [61, 260] on span "Schedules" at bounding box center [72, 253] width 50 height 16
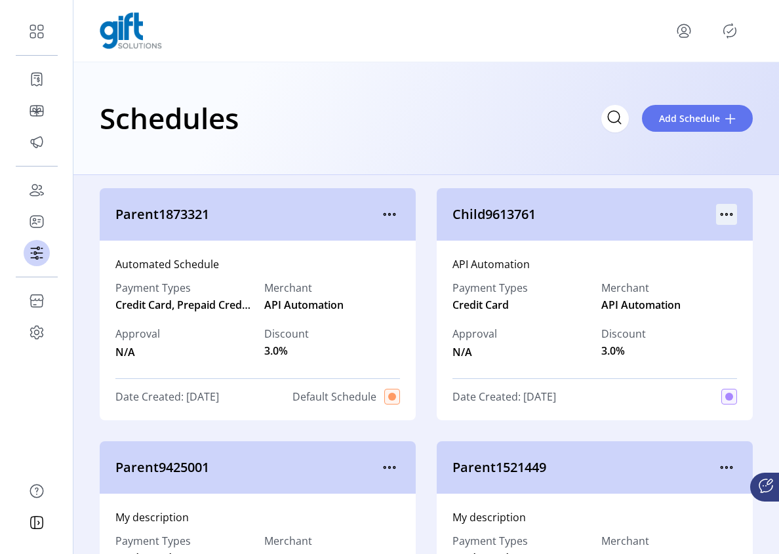
click at [722, 212] on icon "menu" at bounding box center [726, 214] width 21 height 21
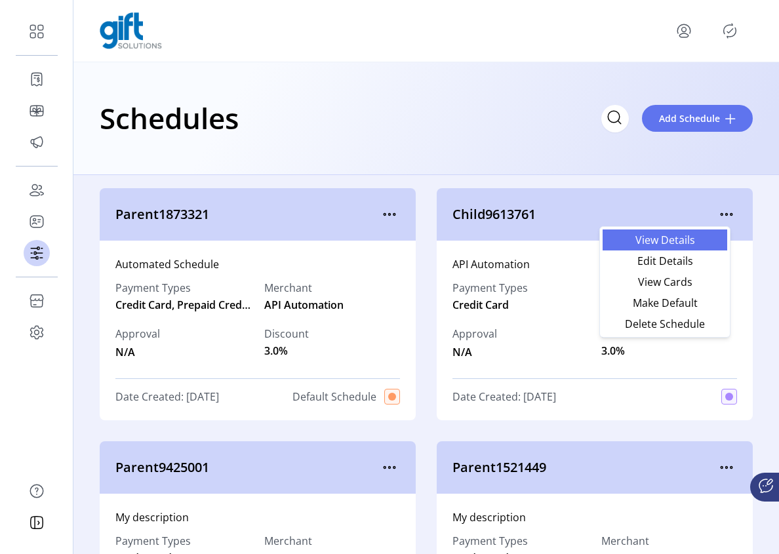
click at [671, 243] on span "View Details" at bounding box center [664, 240] width 109 height 10
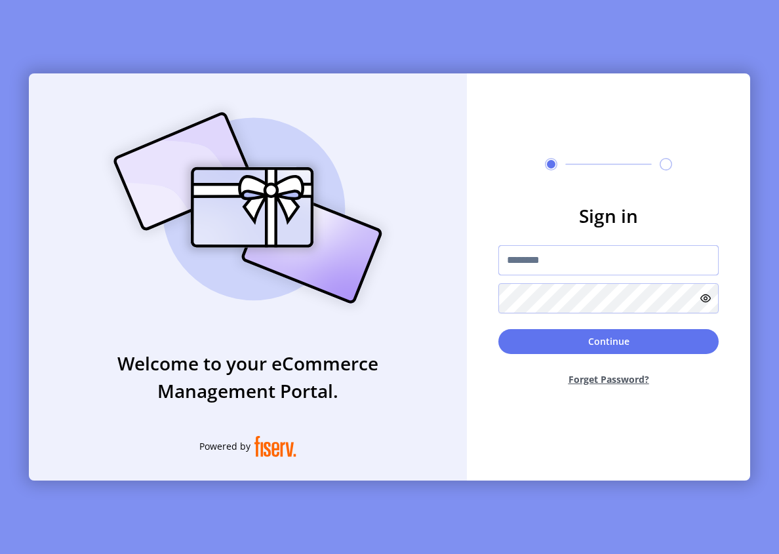
type input "**********"
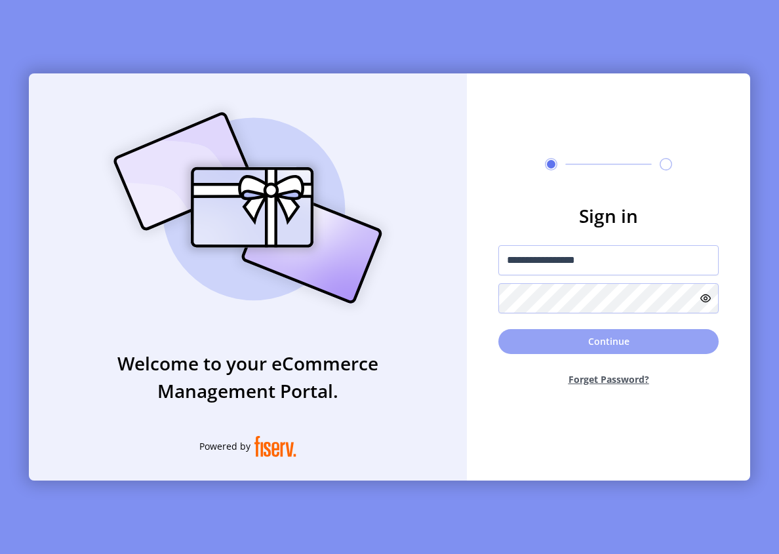
click at [558, 344] on button "Continue" at bounding box center [608, 341] width 220 height 25
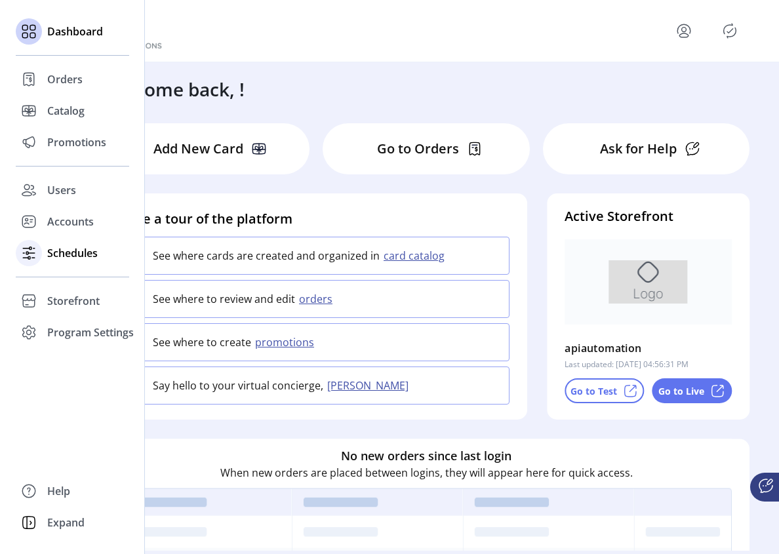
click at [48, 250] on span "Schedules" at bounding box center [72, 253] width 50 height 16
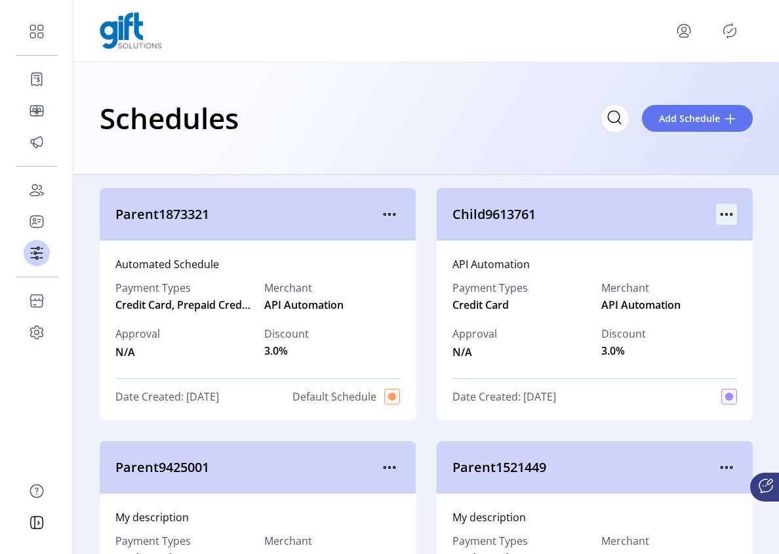
click at [724, 216] on icon "menu" at bounding box center [726, 214] width 21 height 21
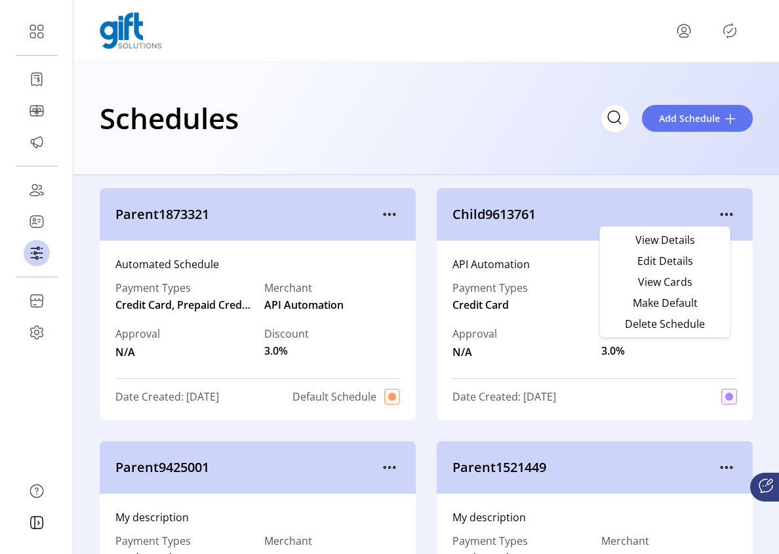
click at [734, 31] on icon "Publisher Panel" at bounding box center [729, 30] width 21 height 21
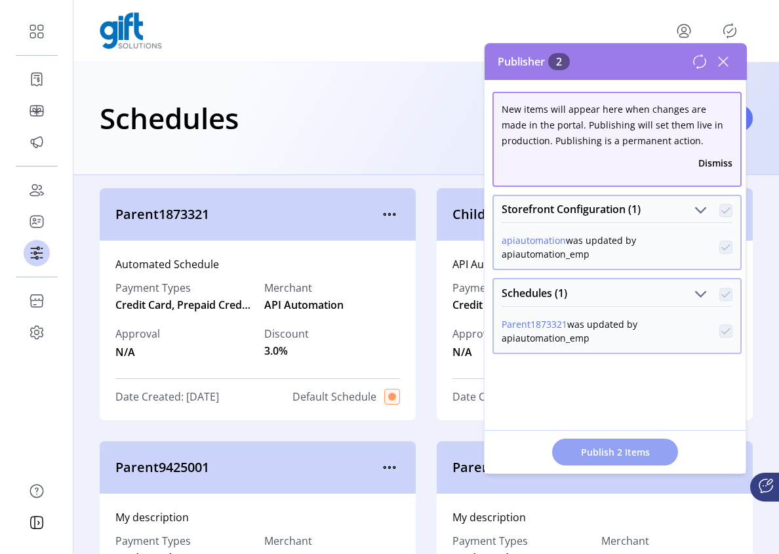
click at [622, 454] on span "Publish 2 Items" at bounding box center [615, 452] width 92 height 14
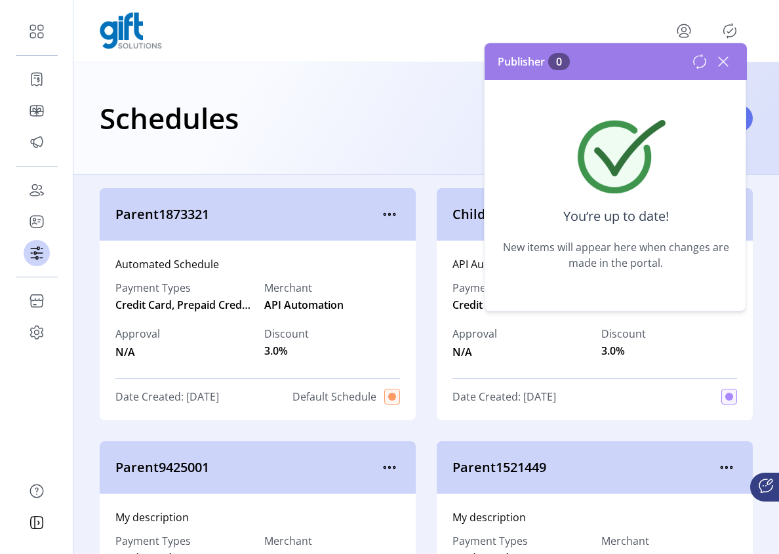
click at [721, 65] on icon at bounding box center [723, 61] width 21 height 21
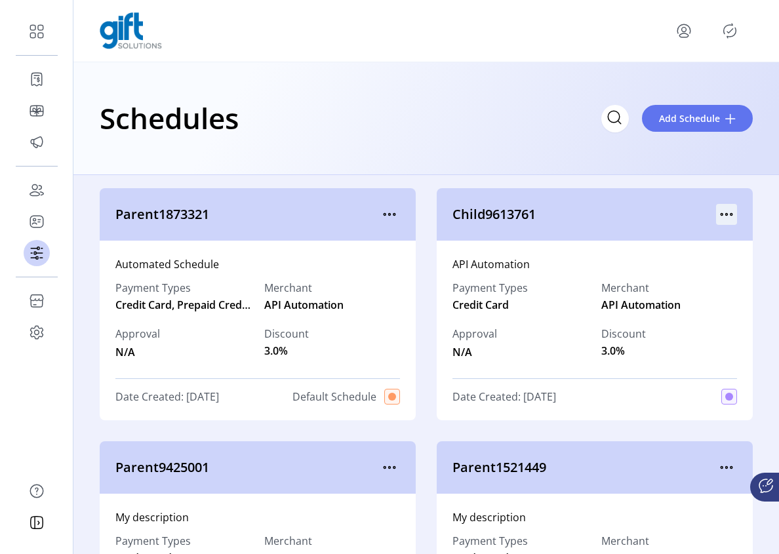
click at [722, 208] on icon "menu" at bounding box center [726, 214] width 21 height 21
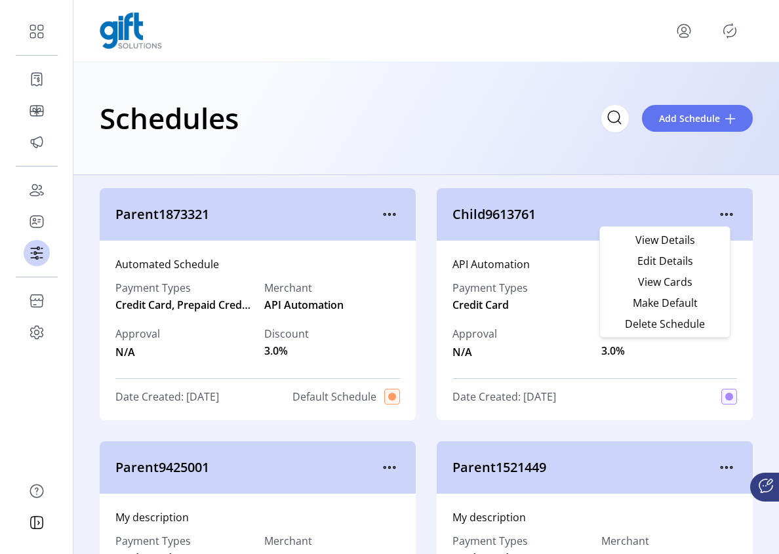
click at [736, 302] on div "API Automation Payment Types Credit Card Merchant API Automation Approval N/A D…" at bounding box center [595, 331] width 316 height 180
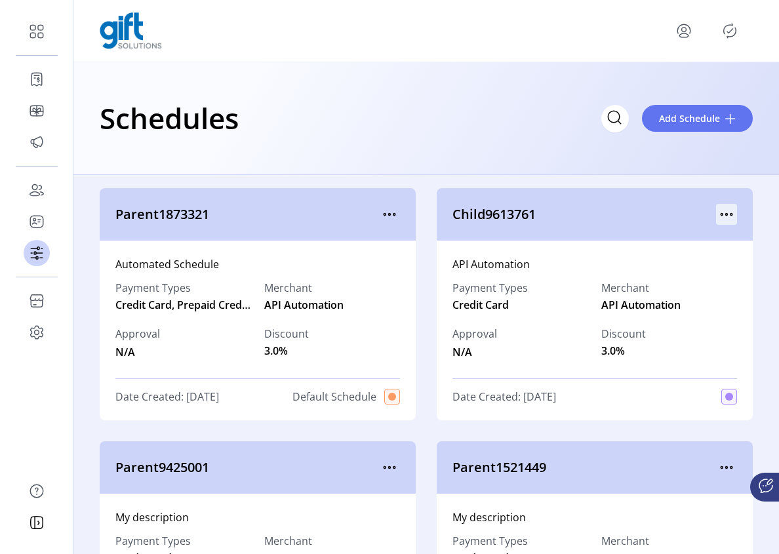
click at [722, 214] on icon "menu" at bounding box center [726, 214] width 21 height 21
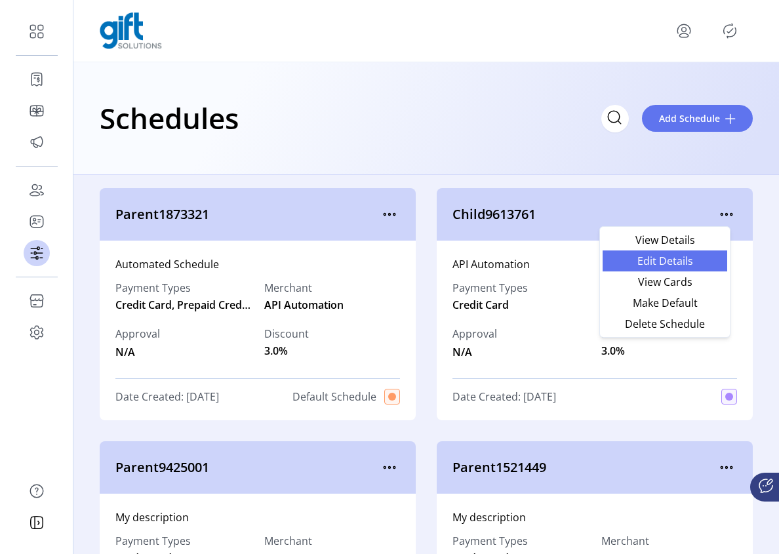
click at [680, 266] on span "Edit Details" at bounding box center [664, 261] width 109 height 10
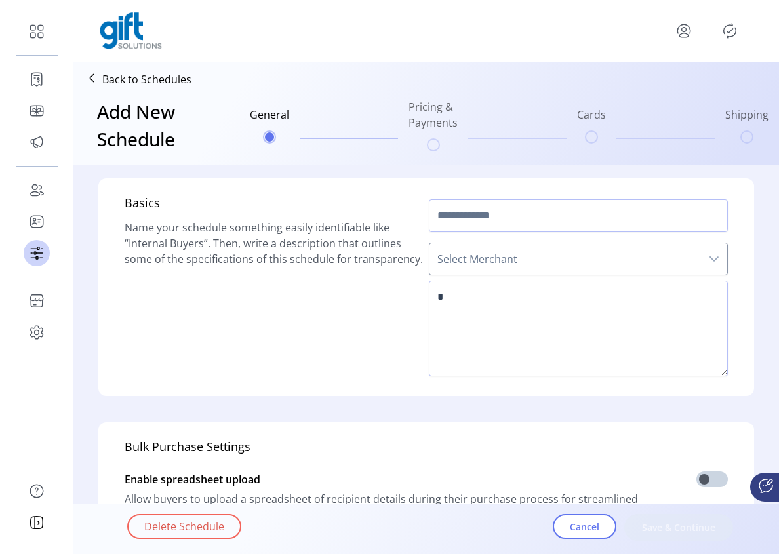
type input "**********"
type textarea "**********"
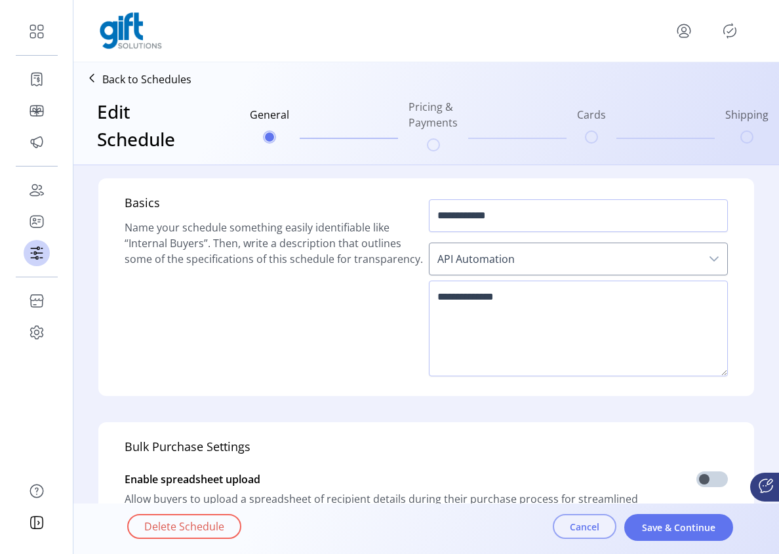
click at [579, 526] on span "Cancel" at bounding box center [584, 527] width 29 height 14
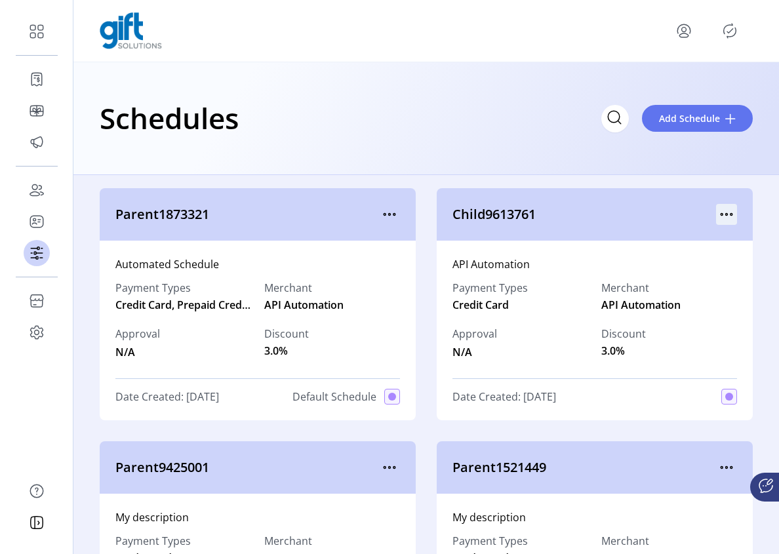
click at [716, 217] on icon "menu" at bounding box center [726, 214] width 21 height 21
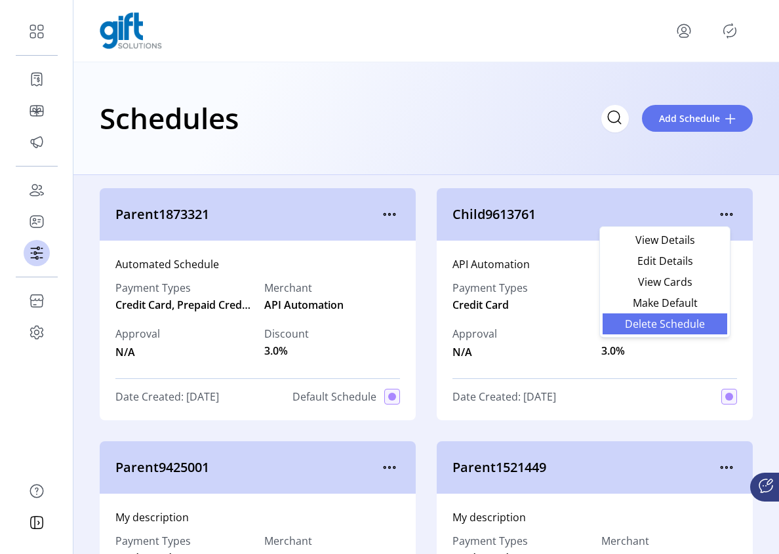
click at [656, 326] on span "Delete Schedule" at bounding box center [664, 324] width 109 height 10
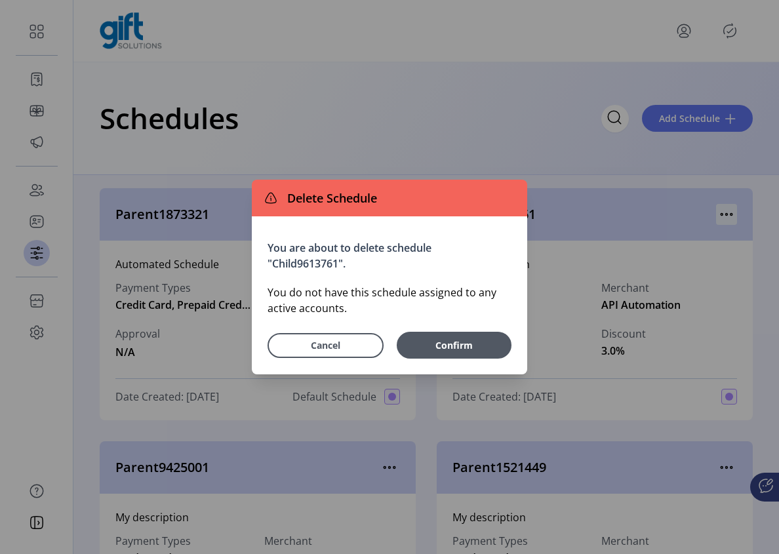
click at [722, 212] on div "Delete Schedule You are about to delete schedule "Child9613761". You do not hav…" at bounding box center [389, 277] width 779 height 554
click at [328, 357] on button "Cancel" at bounding box center [325, 345] width 116 height 25
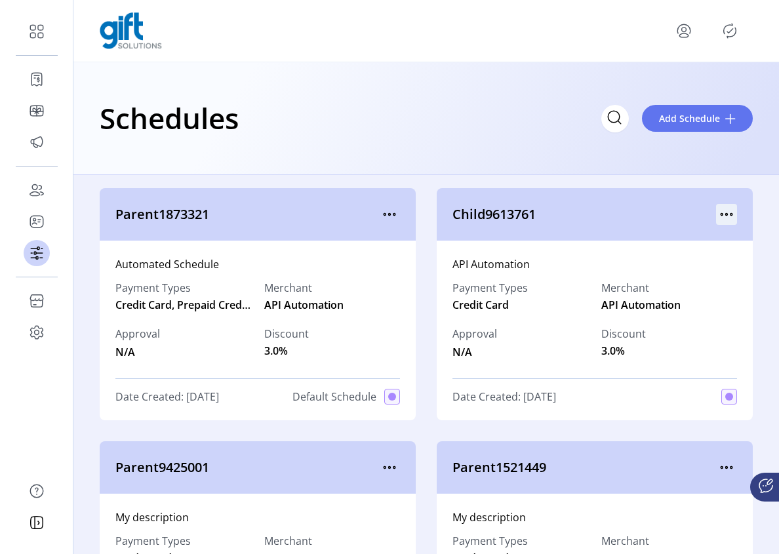
click at [719, 217] on icon "menu" at bounding box center [726, 214] width 21 height 21
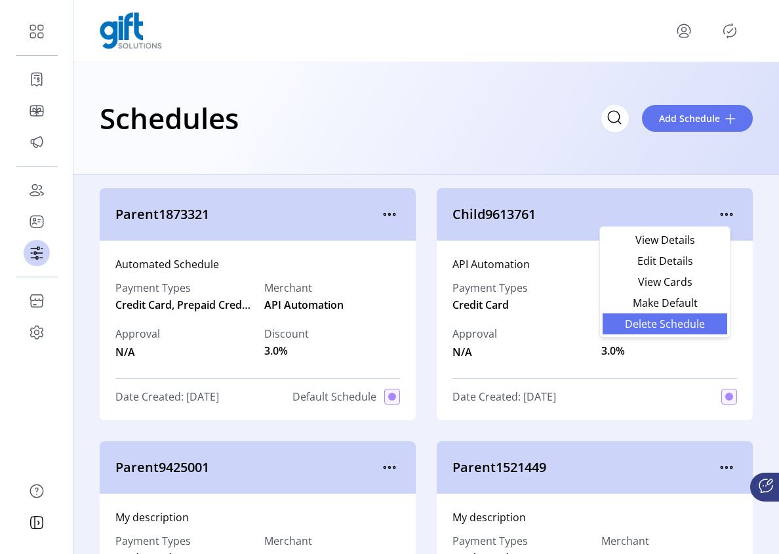
click at [662, 326] on span "Delete Schedule" at bounding box center [664, 324] width 109 height 10
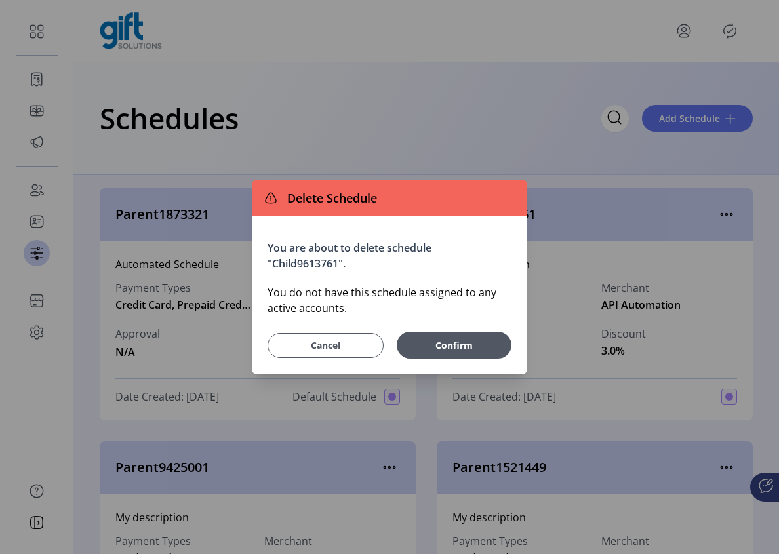
click at [353, 348] on span "Cancel" at bounding box center [325, 345] width 83 height 14
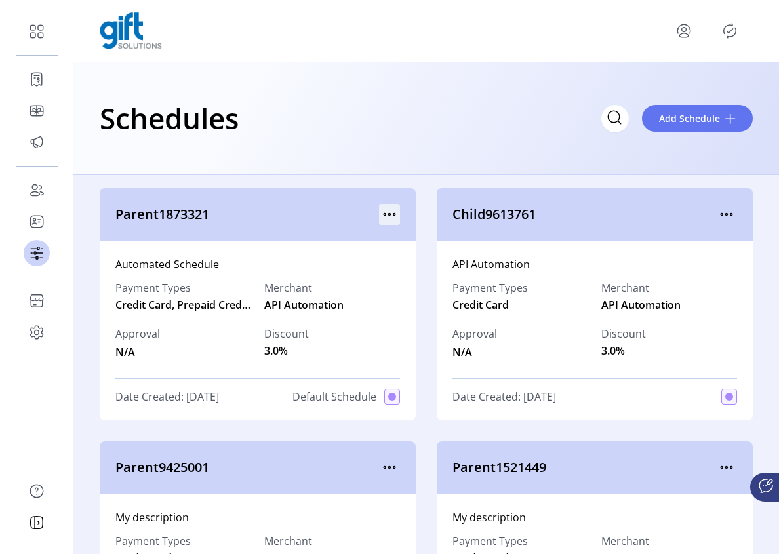
click at [393, 209] on icon "menu" at bounding box center [389, 214] width 21 height 21
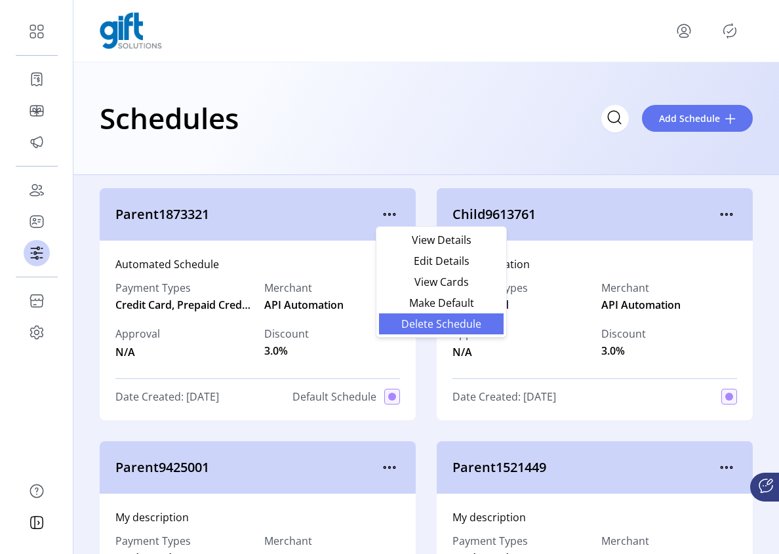
click at [429, 325] on span "Delete Schedule" at bounding box center [441, 324] width 109 height 10
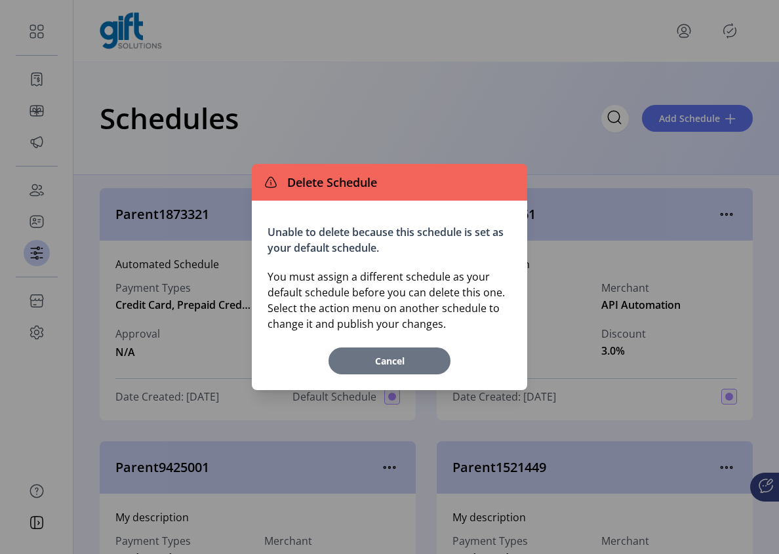
click at [391, 366] on span "Cancel" at bounding box center [389, 361] width 109 height 14
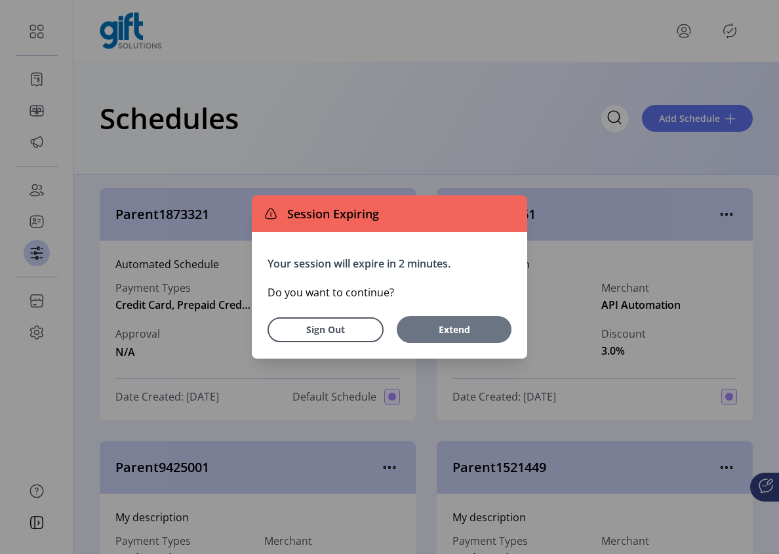
click at [457, 332] on span "Extend" at bounding box center [454, 330] width 102 height 14
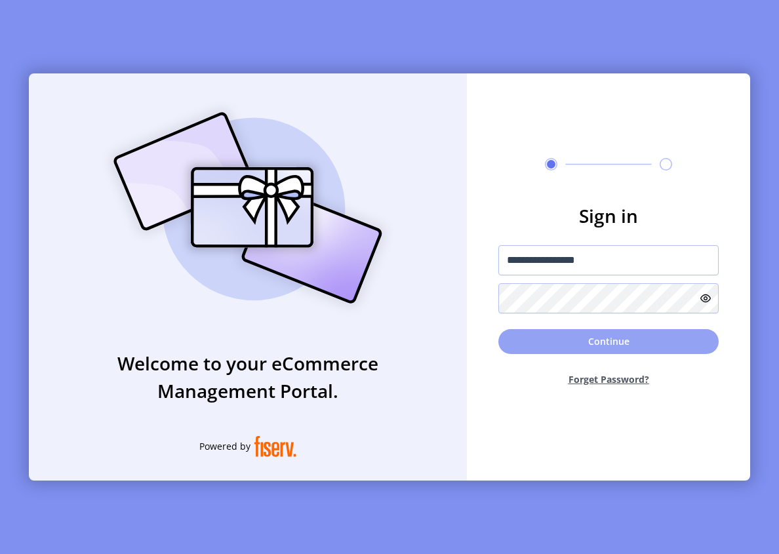
click at [587, 330] on button "Continue" at bounding box center [608, 341] width 220 height 25
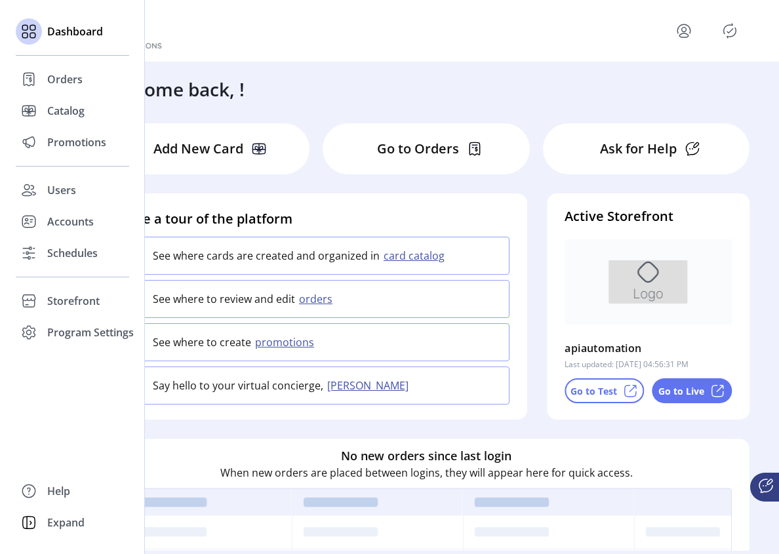
click at [43, 254] on div "Schedules" at bounding box center [72, 252] width 113 height 31
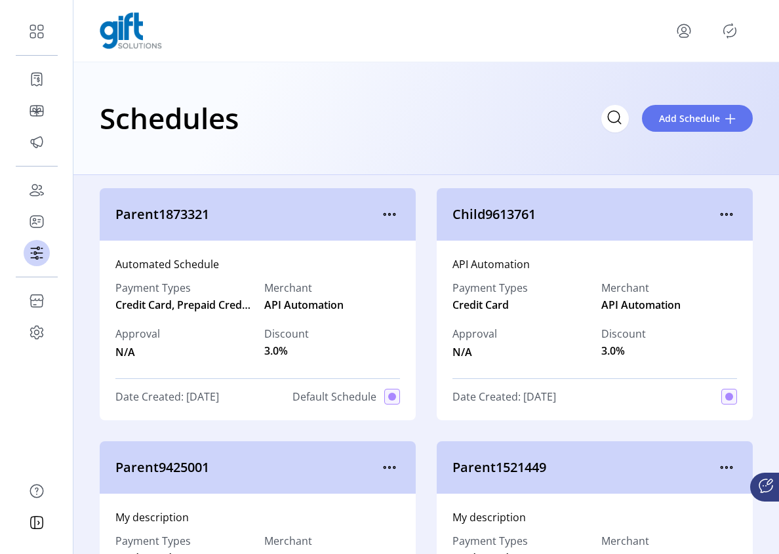
click at [686, 35] on icon "menu" at bounding box center [683, 30] width 21 height 21
click at [497, 154] on div "Schedules Add Schedule" at bounding box center [425, 118] width 705 height 113
click at [716, 213] on icon "menu" at bounding box center [726, 214] width 21 height 21
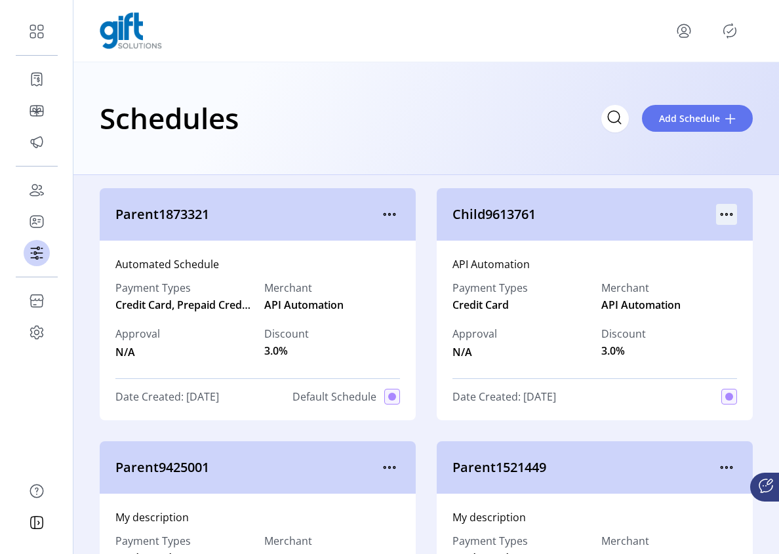
click at [722, 209] on icon "menu" at bounding box center [726, 214] width 21 height 21
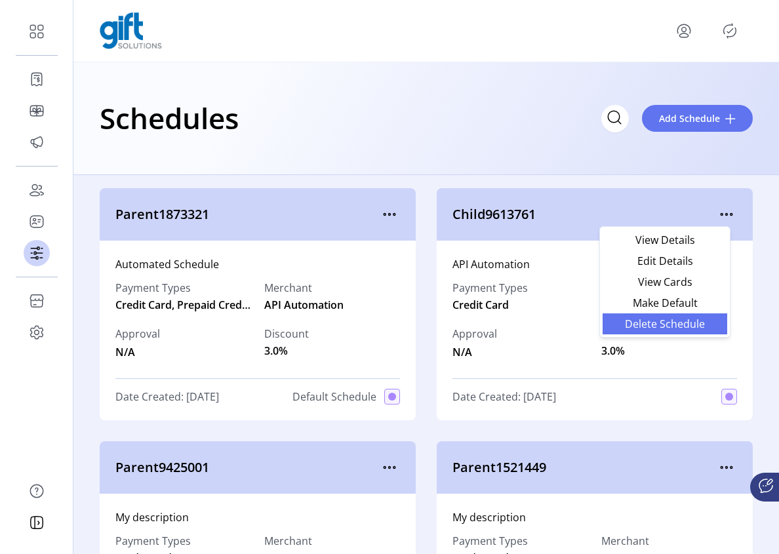
click at [657, 324] on span "Delete Schedule" at bounding box center [664, 324] width 109 height 10
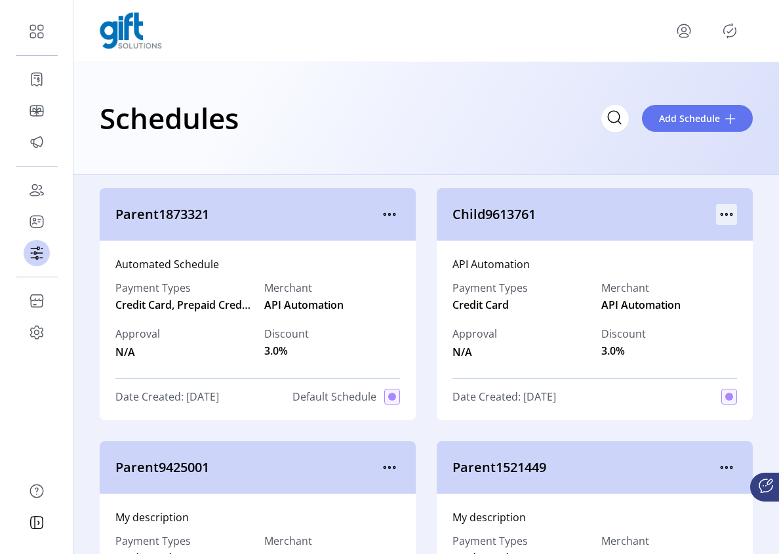
click at [718, 214] on icon "menu" at bounding box center [726, 214] width 21 height 21
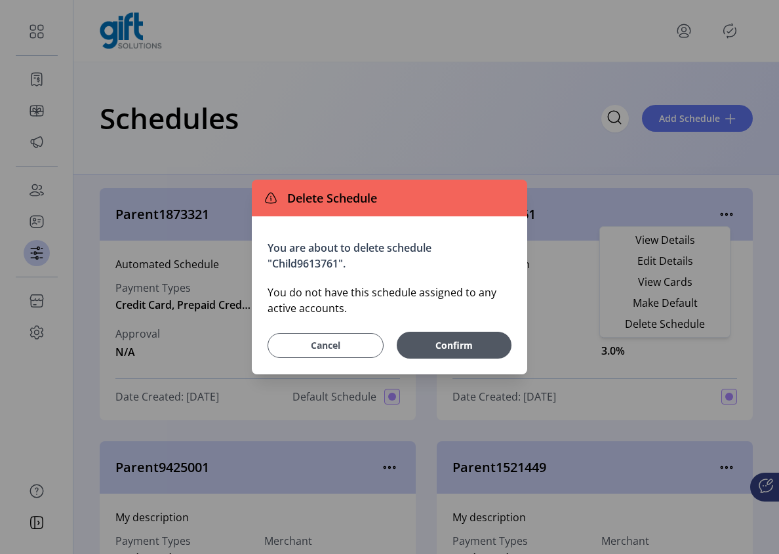
drag, startPoint x: 338, startPoint y: 336, endPoint x: 337, endPoint y: 345, distance: 9.2
click at [338, 336] on button "Cancel" at bounding box center [325, 345] width 116 height 25
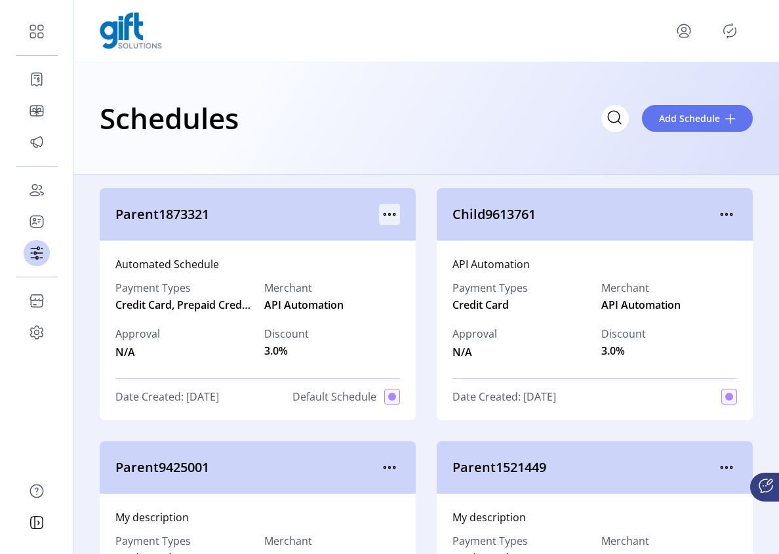
click at [390, 210] on icon "menu" at bounding box center [389, 214] width 21 height 21
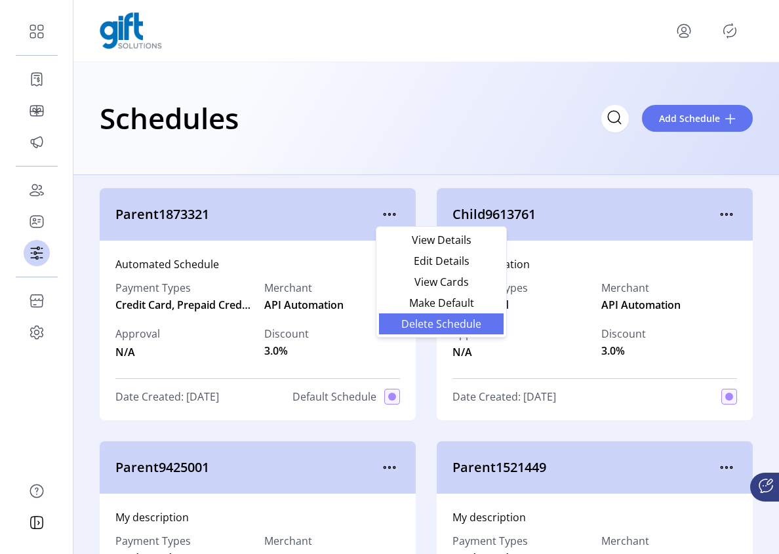
click at [418, 323] on span "Delete Schedule" at bounding box center [441, 324] width 109 height 10
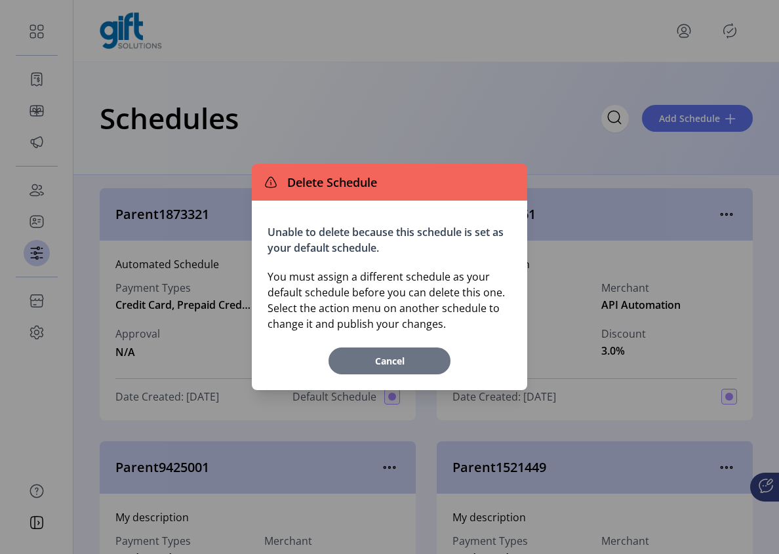
click at [396, 366] on span "Cancel" at bounding box center [389, 361] width 109 height 14
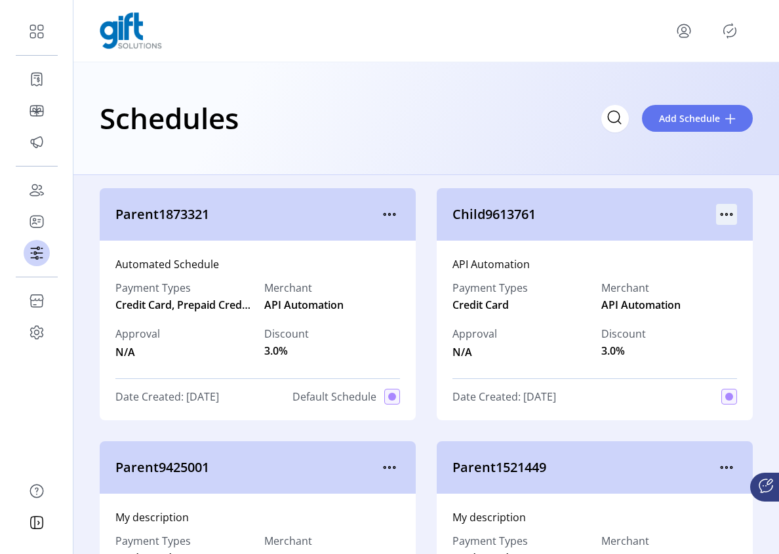
click at [717, 212] on icon "menu" at bounding box center [726, 214] width 21 height 21
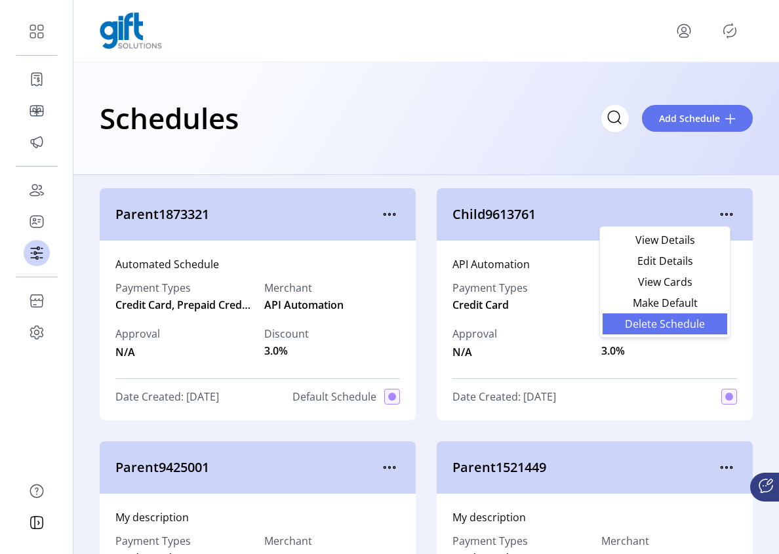
click at [679, 315] on link "Delete Schedule" at bounding box center [664, 323] width 125 height 21
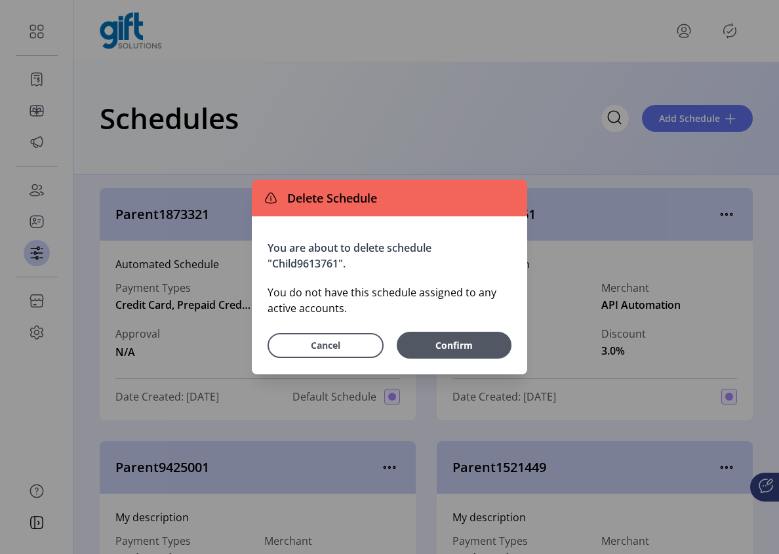
click at [718, 213] on div "Delete Schedule You are about to delete schedule "Child9613761". You do not hav…" at bounding box center [389, 277] width 779 height 554
click at [316, 355] on button "Cancel" at bounding box center [325, 345] width 116 height 25
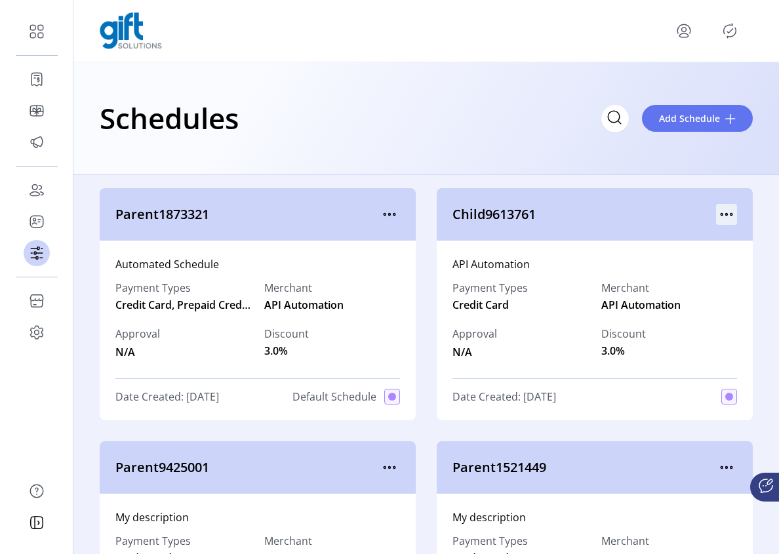
click at [720, 218] on icon "menu" at bounding box center [726, 214] width 21 height 21
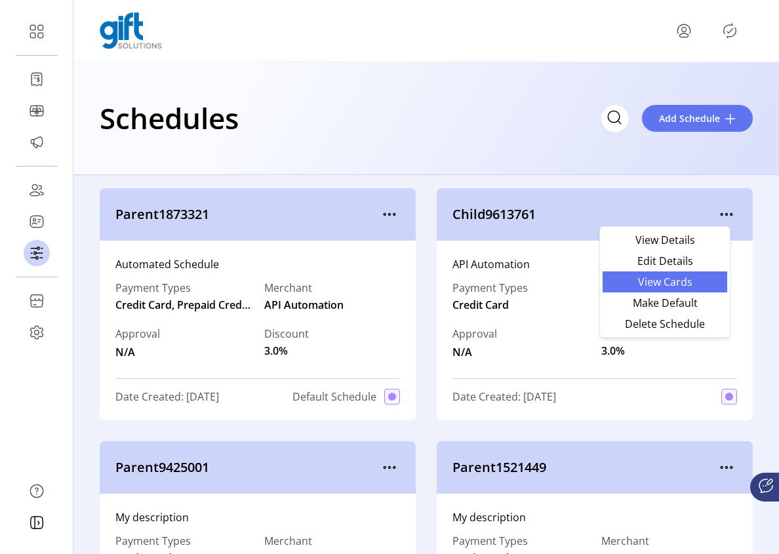
click at [680, 280] on span "View Cards" at bounding box center [664, 282] width 109 height 10
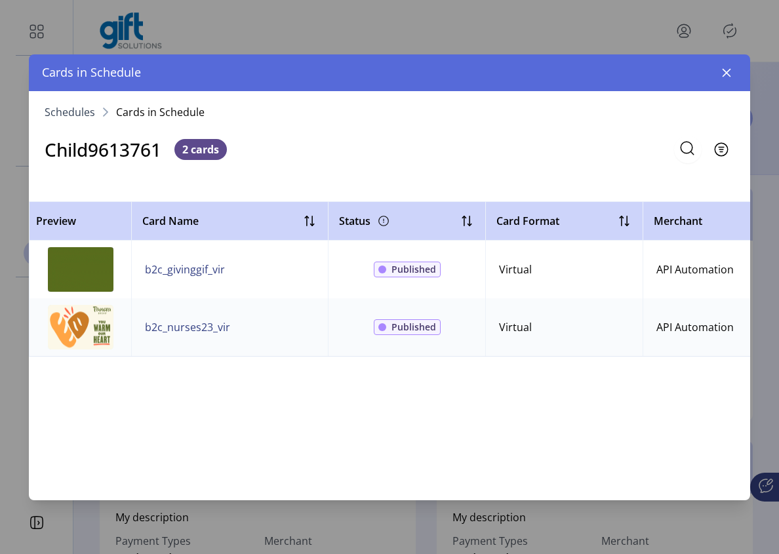
click at [726, 74] on icon "button" at bounding box center [726, 73] width 10 height 10
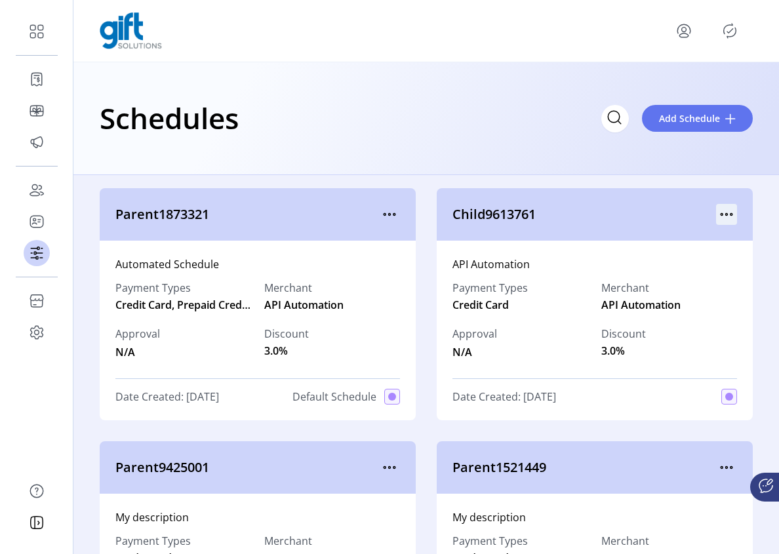
click at [717, 214] on icon "menu" at bounding box center [726, 214] width 21 height 21
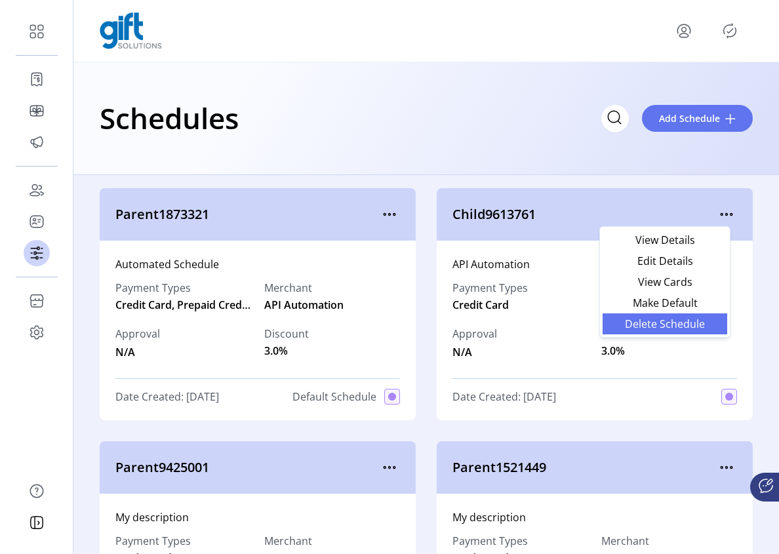
click at [657, 325] on span "Delete Schedule" at bounding box center [664, 324] width 109 height 10
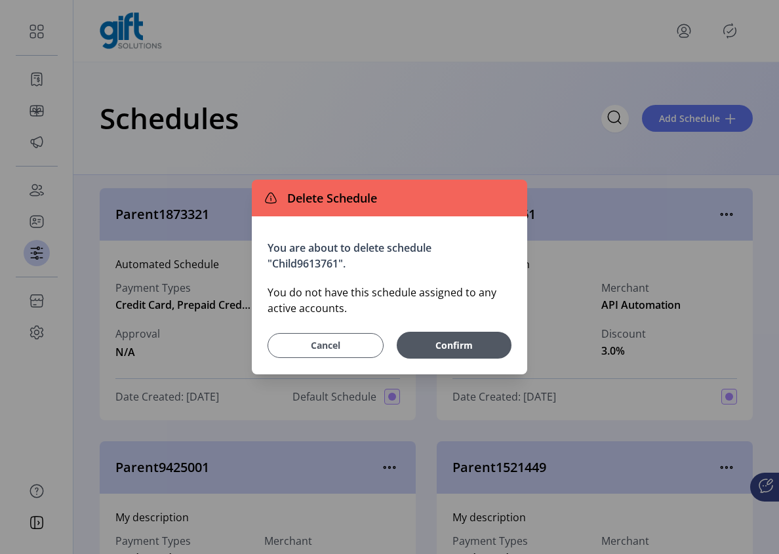
click at [324, 346] on span "Cancel" at bounding box center [325, 345] width 83 height 14
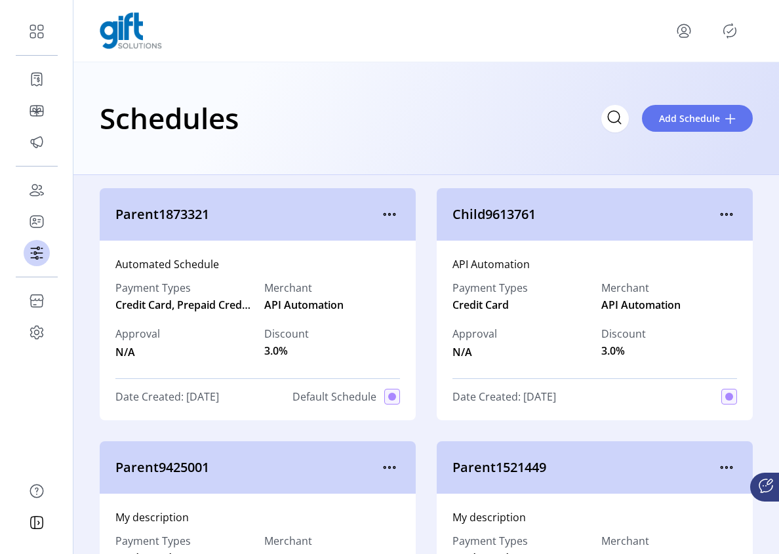
click at [724, 198] on div "Child9613761" at bounding box center [595, 214] width 316 height 52
click at [722, 214] on icon "menu" at bounding box center [726, 214] width 21 height 21
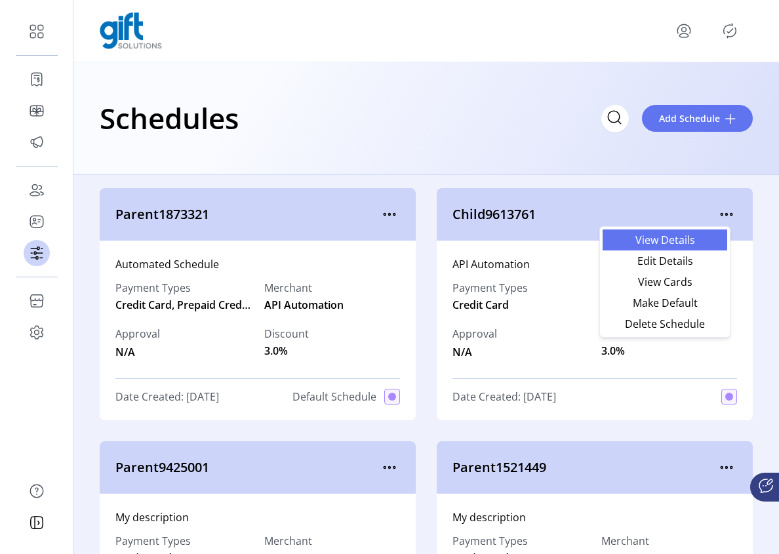
click at [676, 245] on span "View Details" at bounding box center [664, 240] width 109 height 10
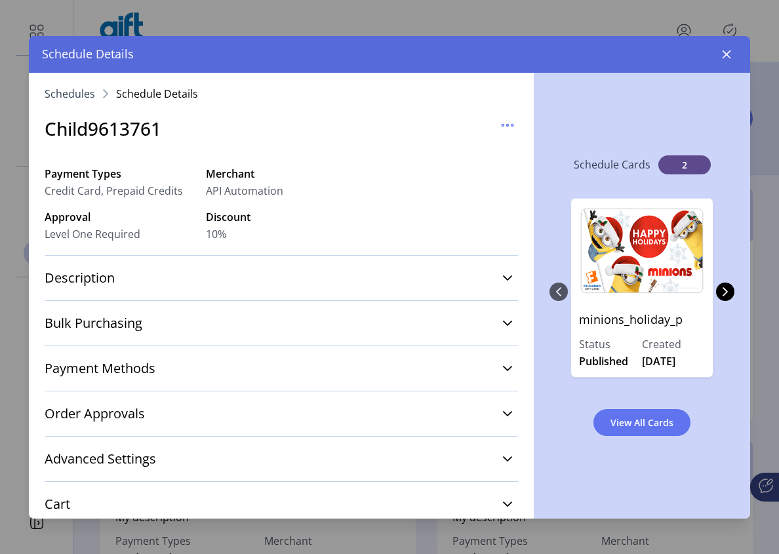
drag, startPoint x: 733, startPoint y: 57, endPoint x: 726, endPoint y: 54, distance: 7.3
click at [732, 57] on button "button" at bounding box center [726, 54] width 21 height 21
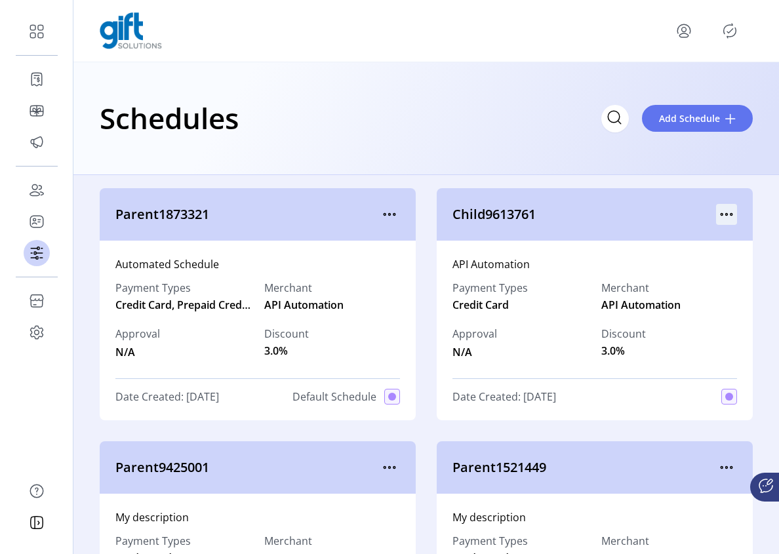
click at [723, 208] on icon "menu" at bounding box center [726, 214] width 21 height 21
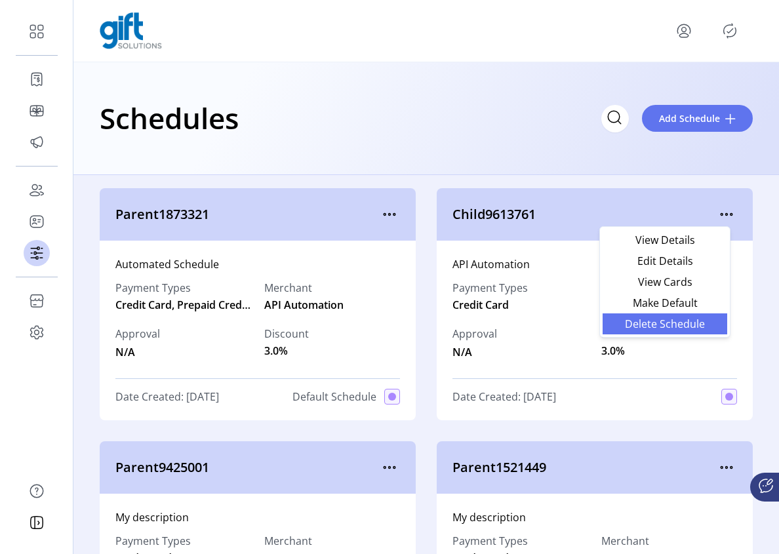
drag, startPoint x: 650, startPoint y: 323, endPoint x: 681, endPoint y: 322, distance: 31.5
click at [650, 323] on span "Delete Schedule" at bounding box center [664, 324] width 109 height 10
